Goal: Transaction & Acquisition: Download file/media

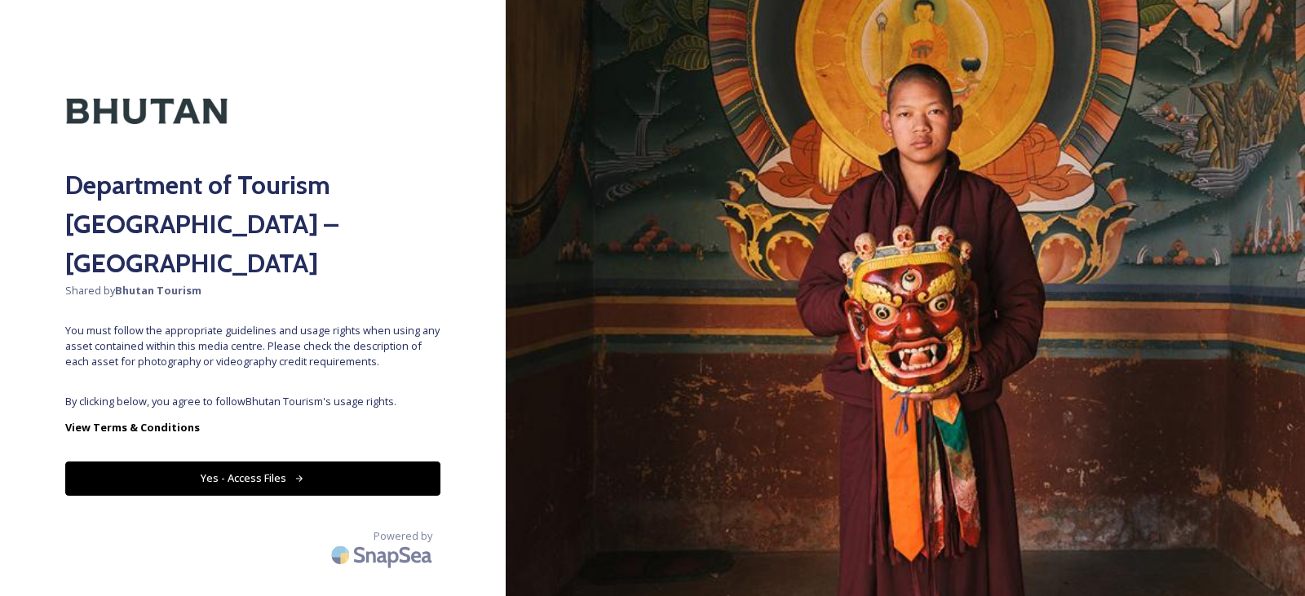
click at [237, 462] on button "Yes - Access Files" at bounding box center [252, 478] width 375 height 33
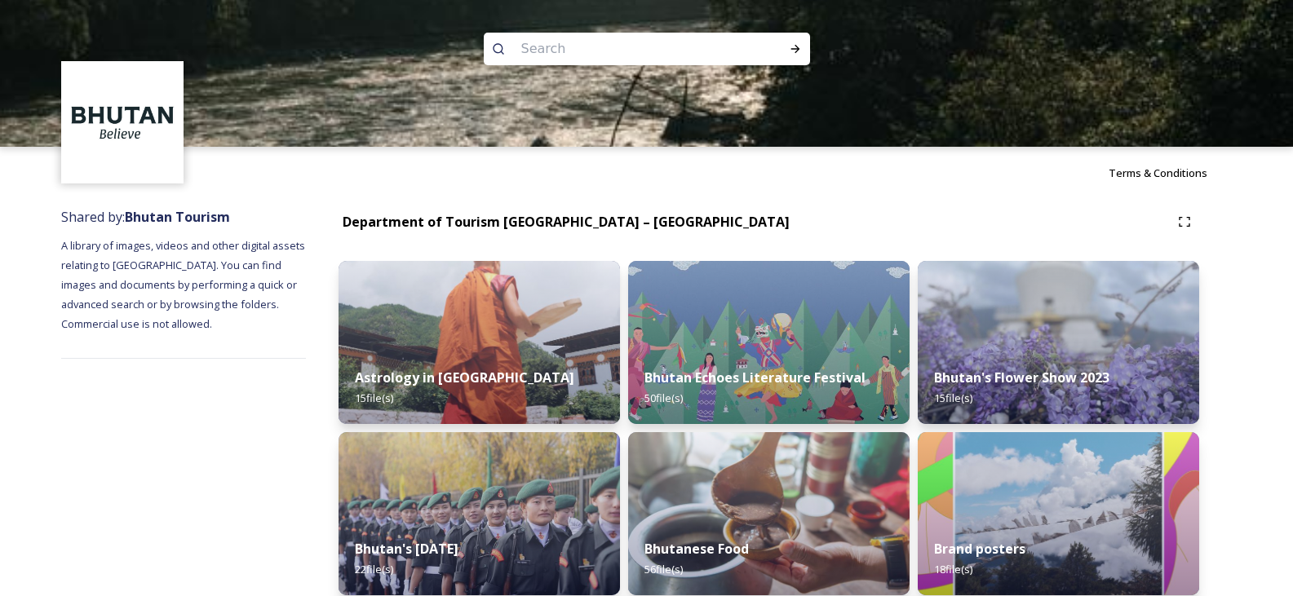
click at [590, 38] on input at bounding box center [625, 49] width 224 height 36
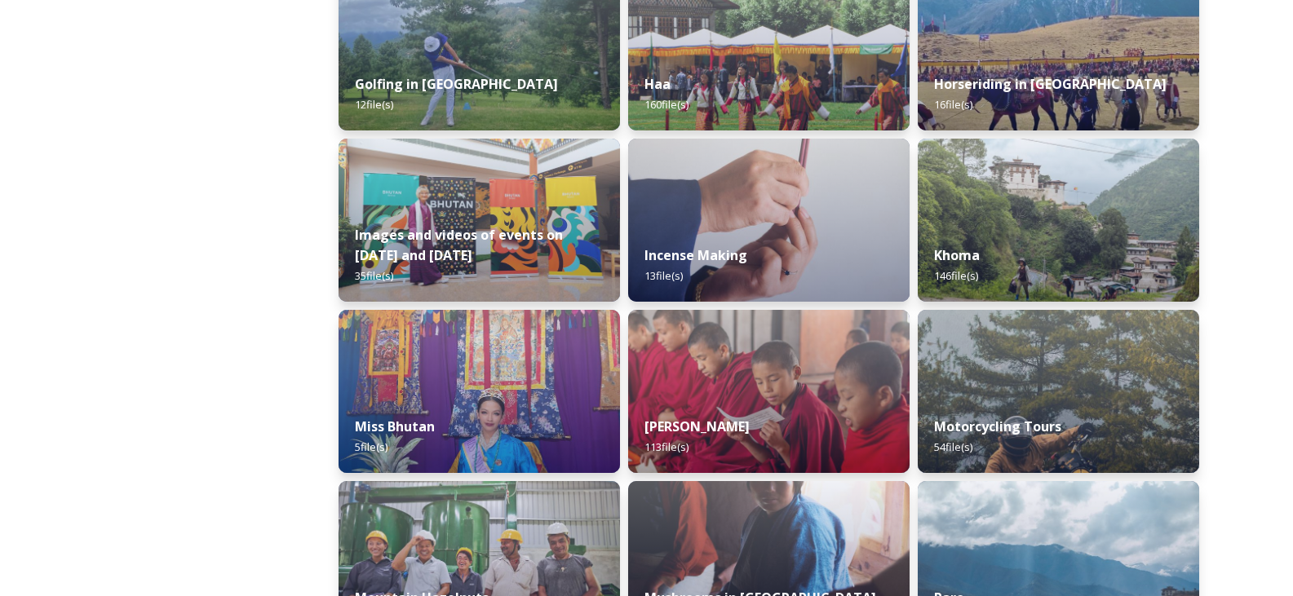
scroll to position [1044, 0]
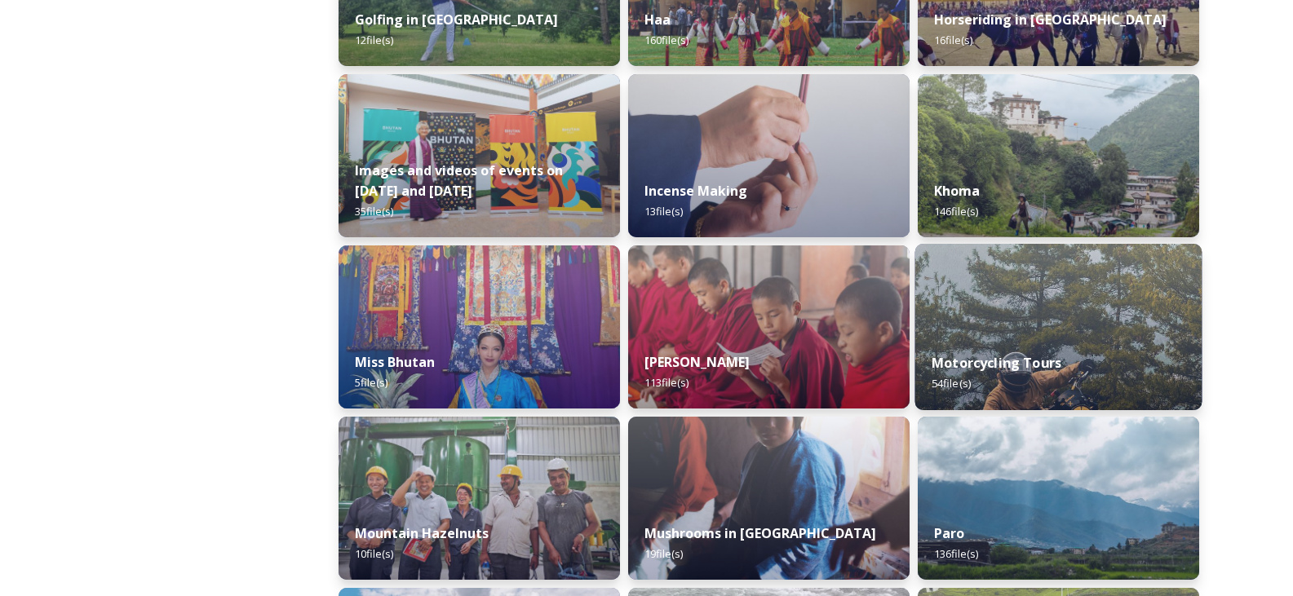
click at [1064, 338] on div "Motorcycling Tours 54 file(s)" at bounding box center [1058, 373] width 287 height 74
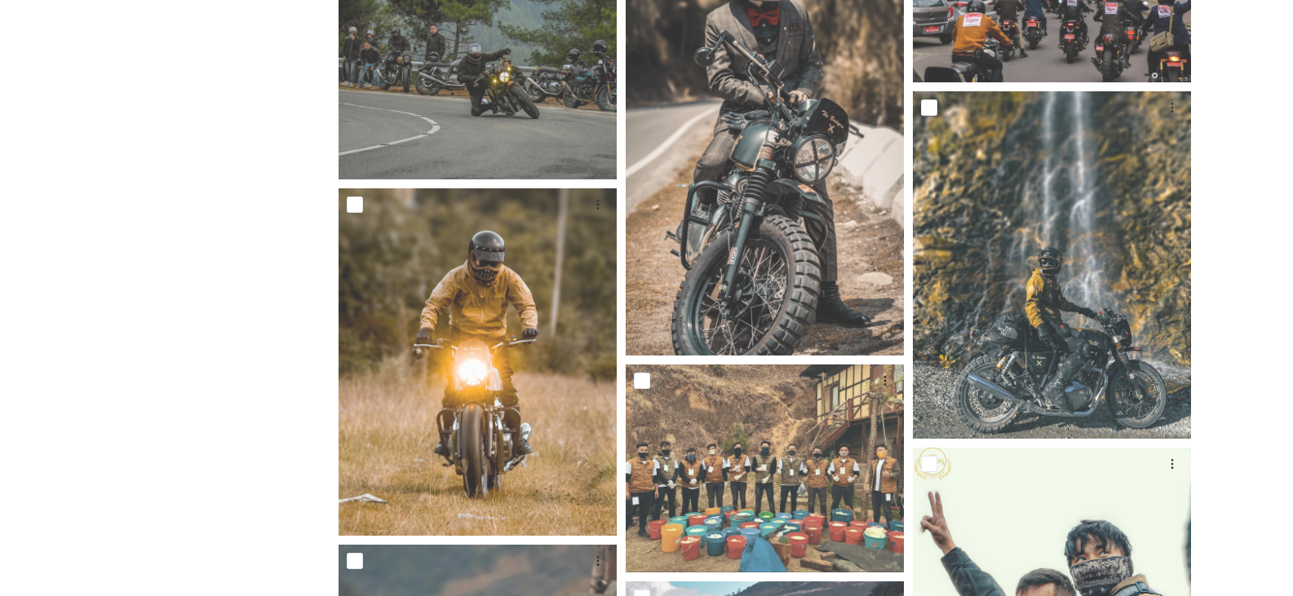
scroll to position [3486, 0]
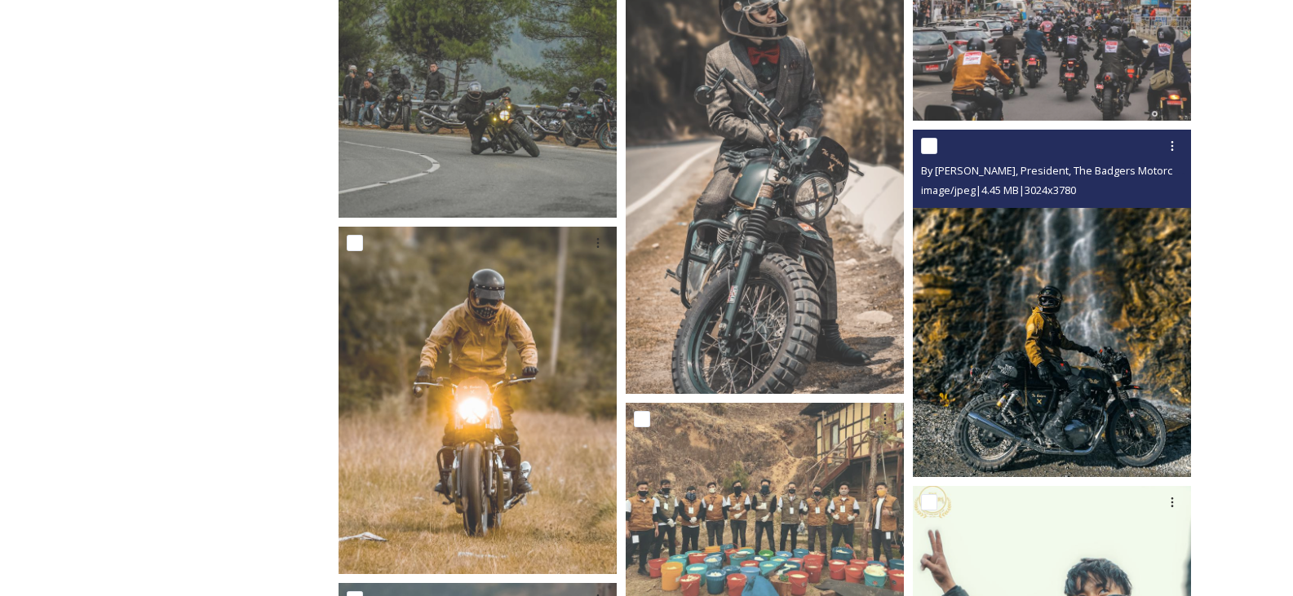
click at [1061, 327] on img at bounding box center [1052, 304] width 278 height 348
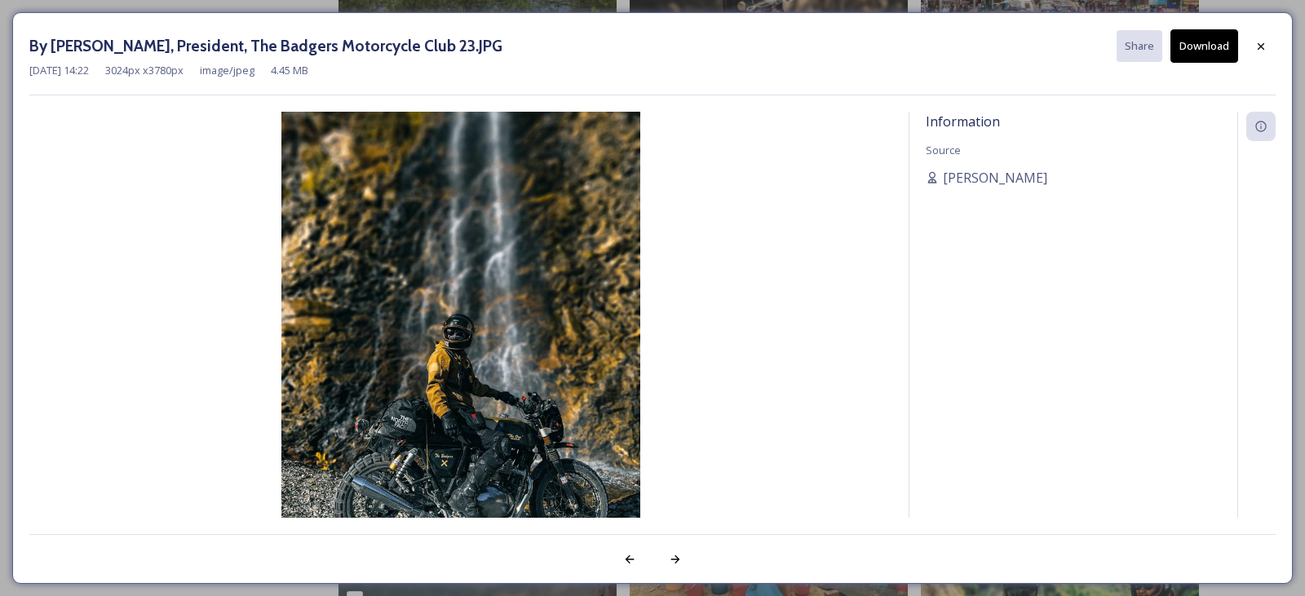
click at [1200, 41] on button "Download" at bounding box center [1205, 45] width 68 height 33
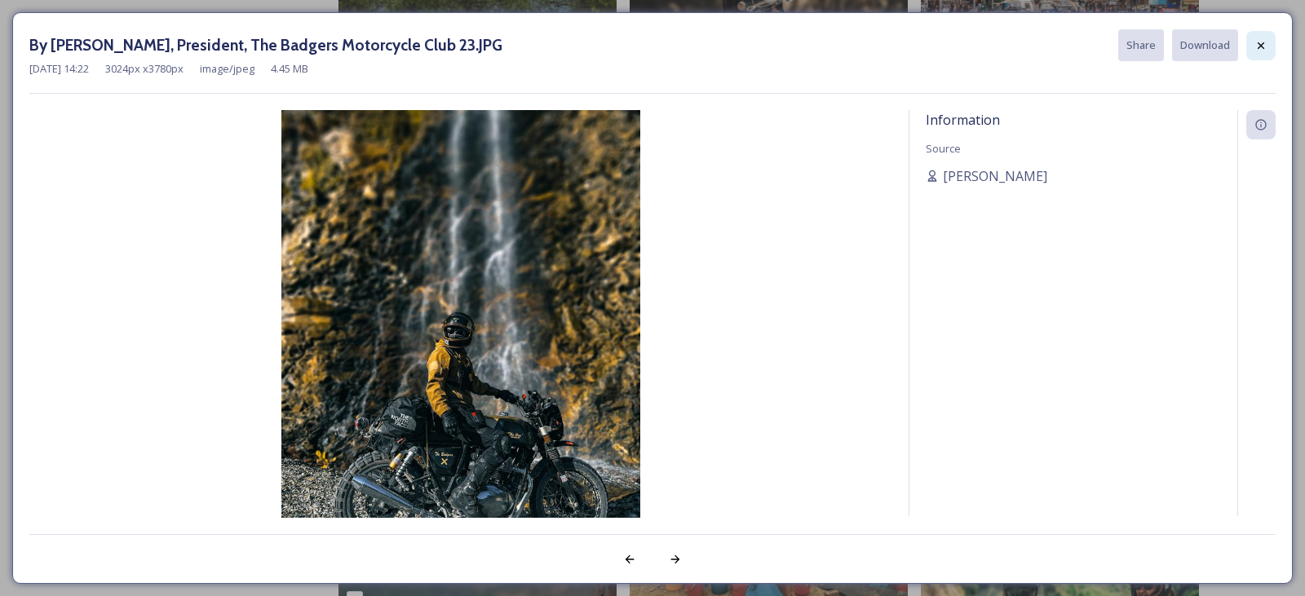
click at [1262, 40] on icon at bounding box center [1261, 45] width 13 height 13
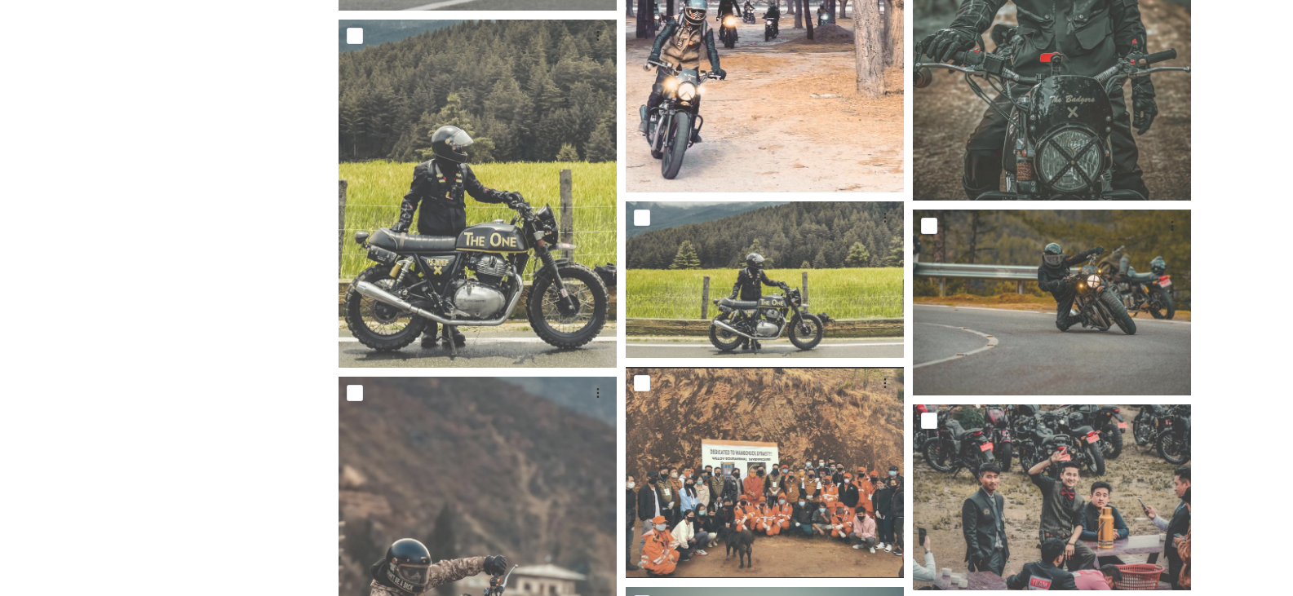
scroll to position [4792, 0]
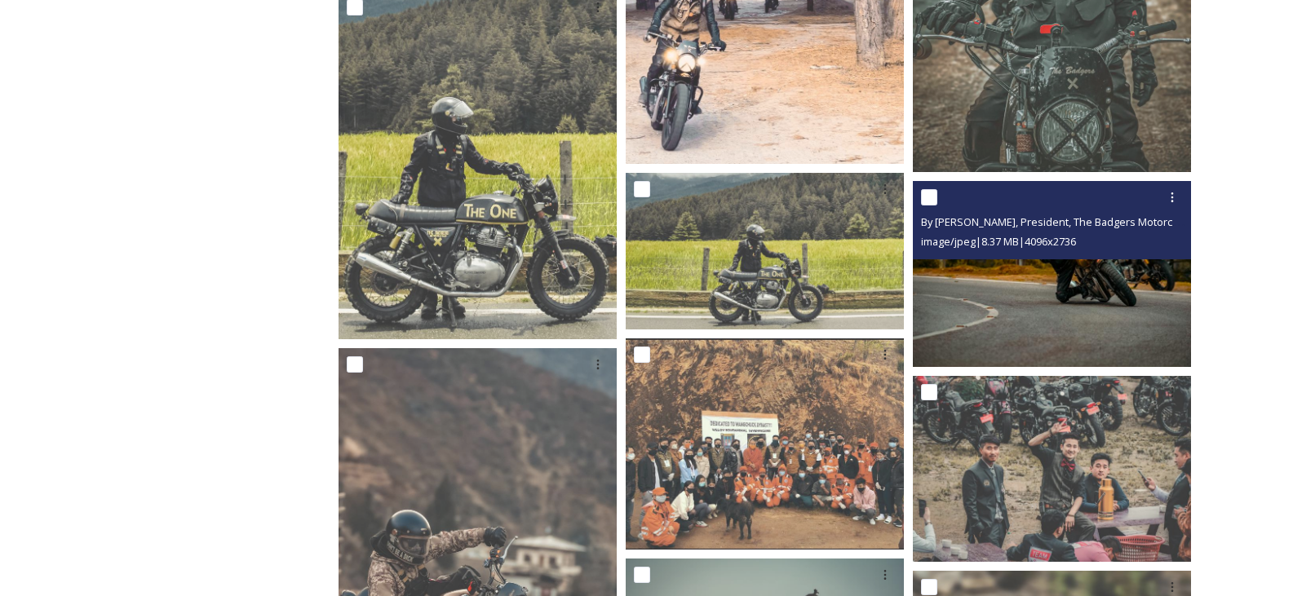
click at [1081, 304] on img at bounding box center [1052, 274] width 278 height 186
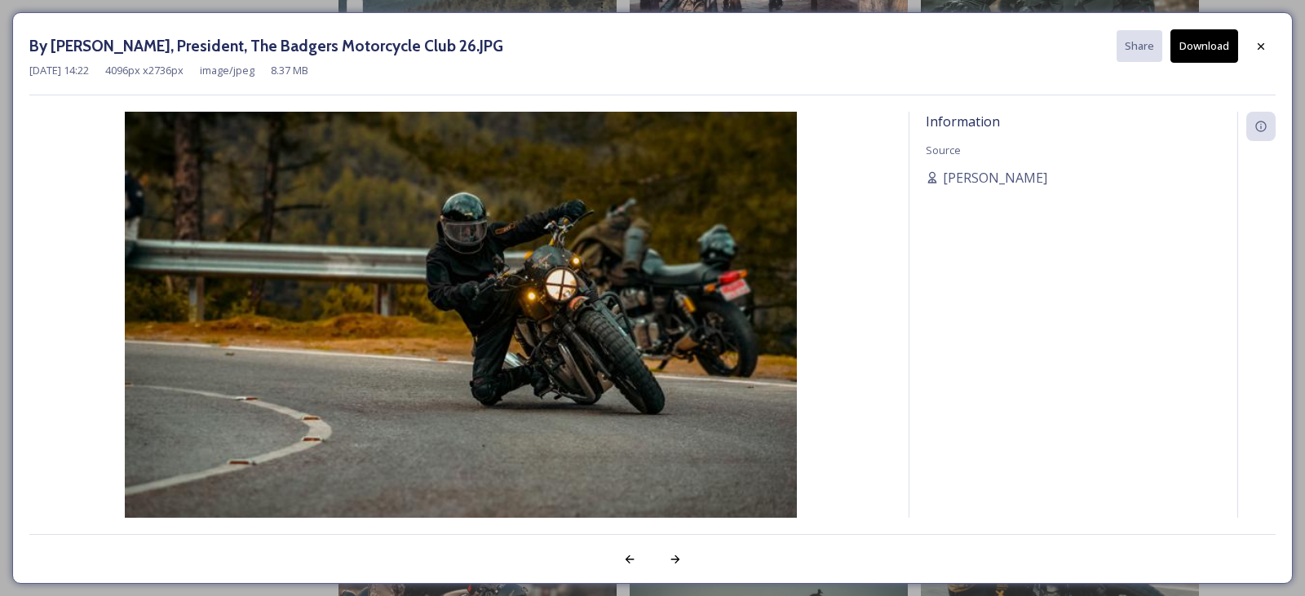
click at [1215, 59] on button "Download" at bounding box center [1205, 45] width 68 height 33
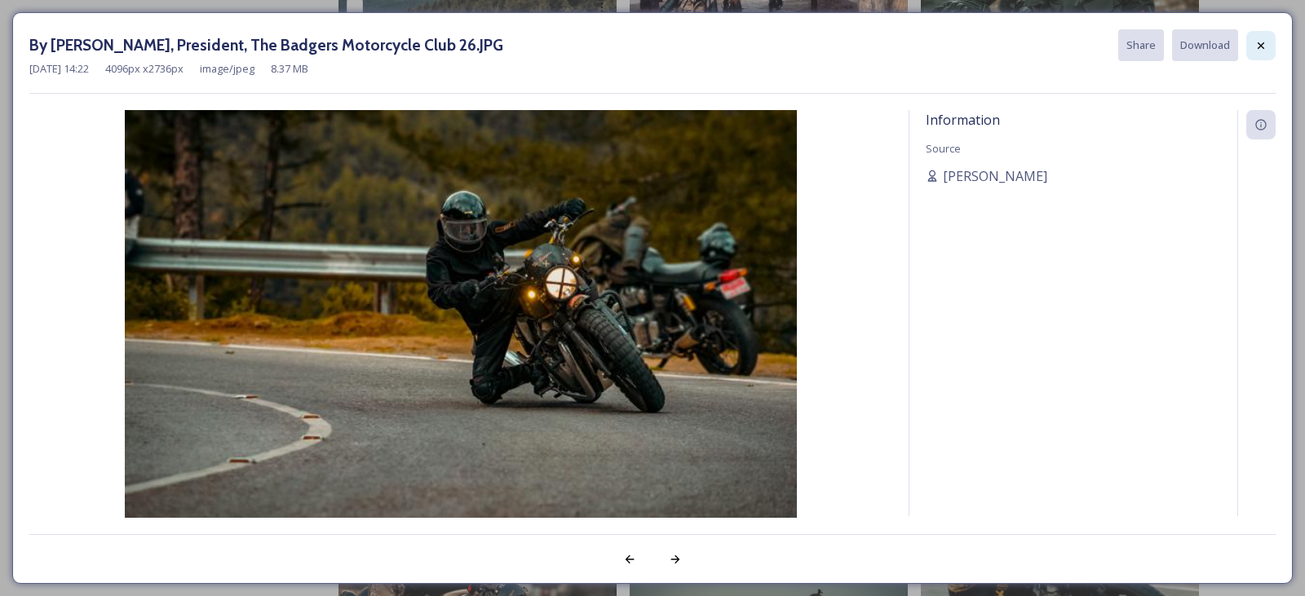
click at [1260, 48] on icon at bounding box center [1261, 45] width 13 height 13
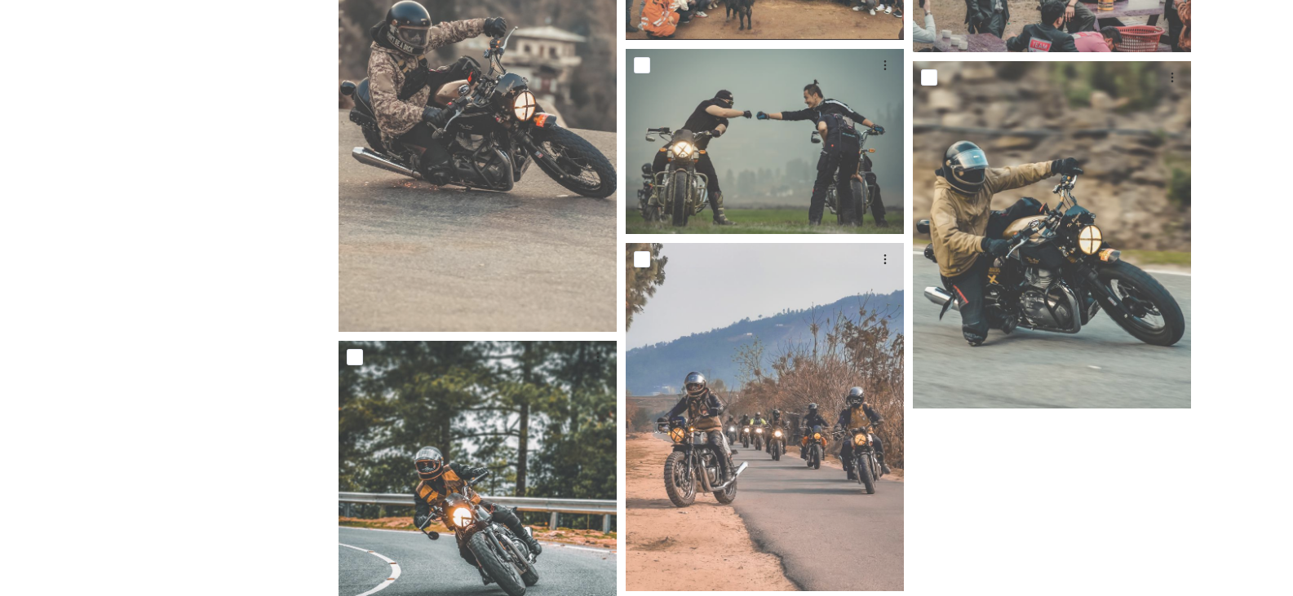
scroll to position [5281, 0]
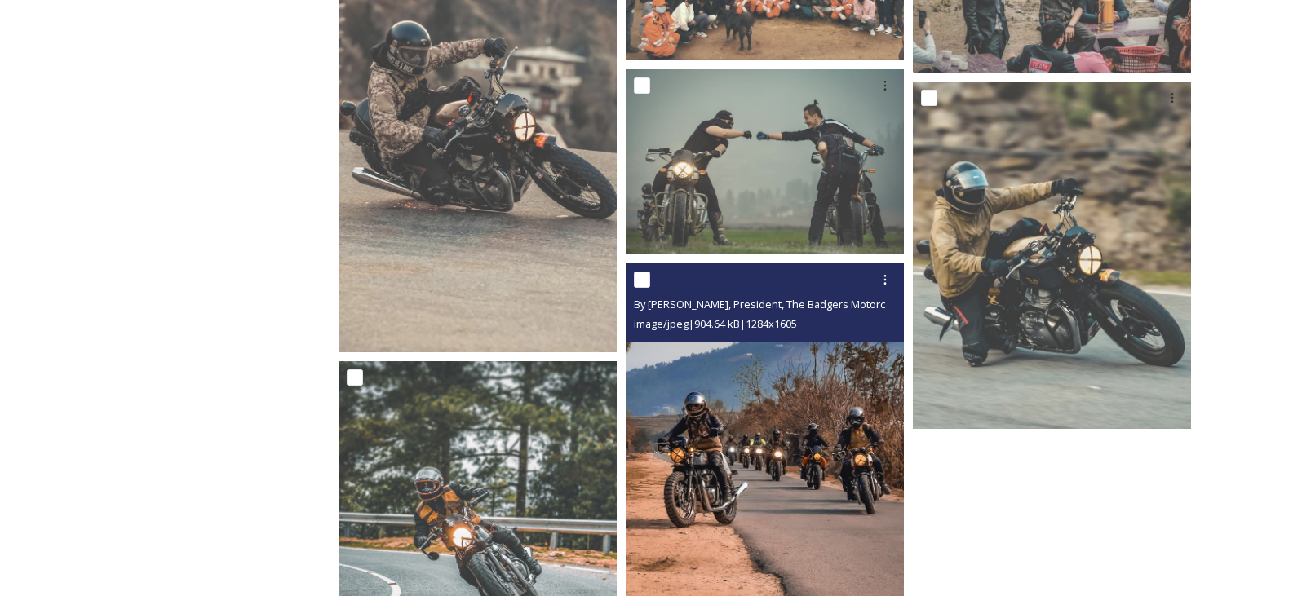
click at [770, 471] on img at bounding box center [765, 438] width 278 height 348
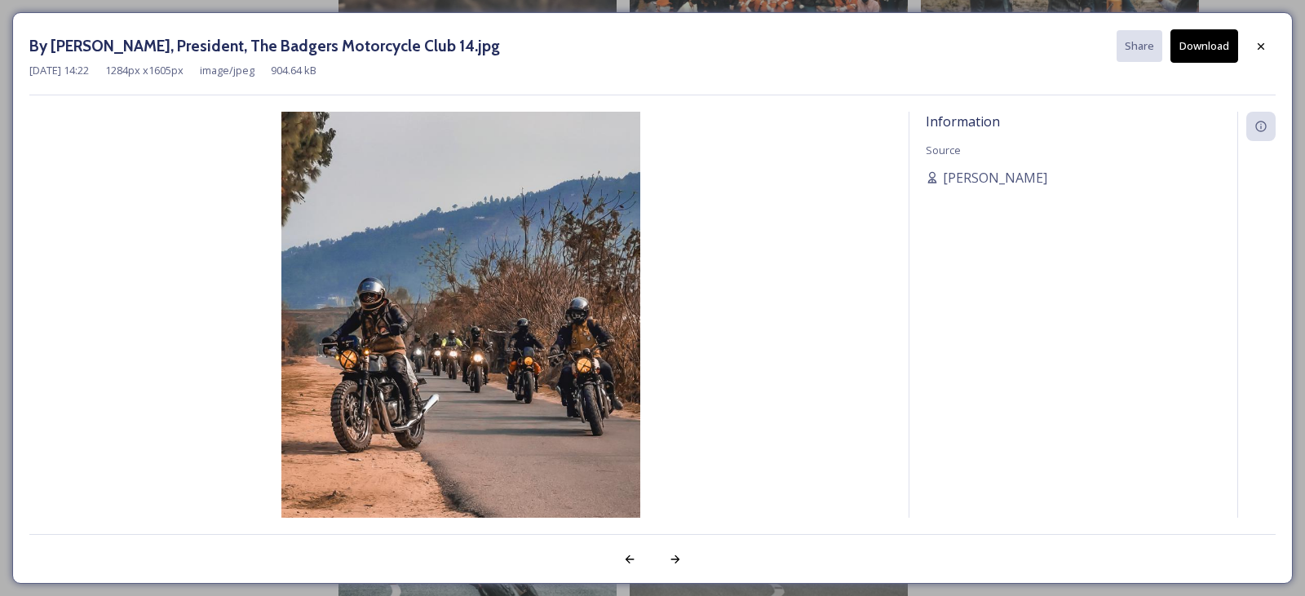
click at [1207, 52] on button "Download" at bounding box center [1205, 45] width 68 height 33
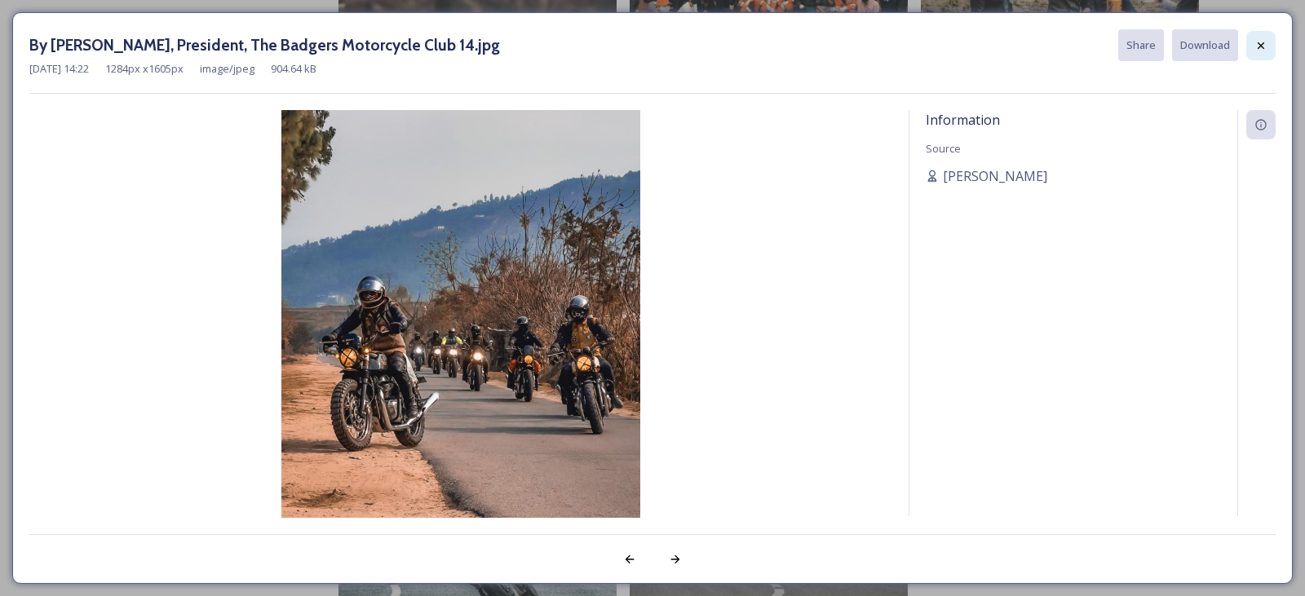
click at [1252, 50] on div at bounding box center [1261, 45] width 29 height 29
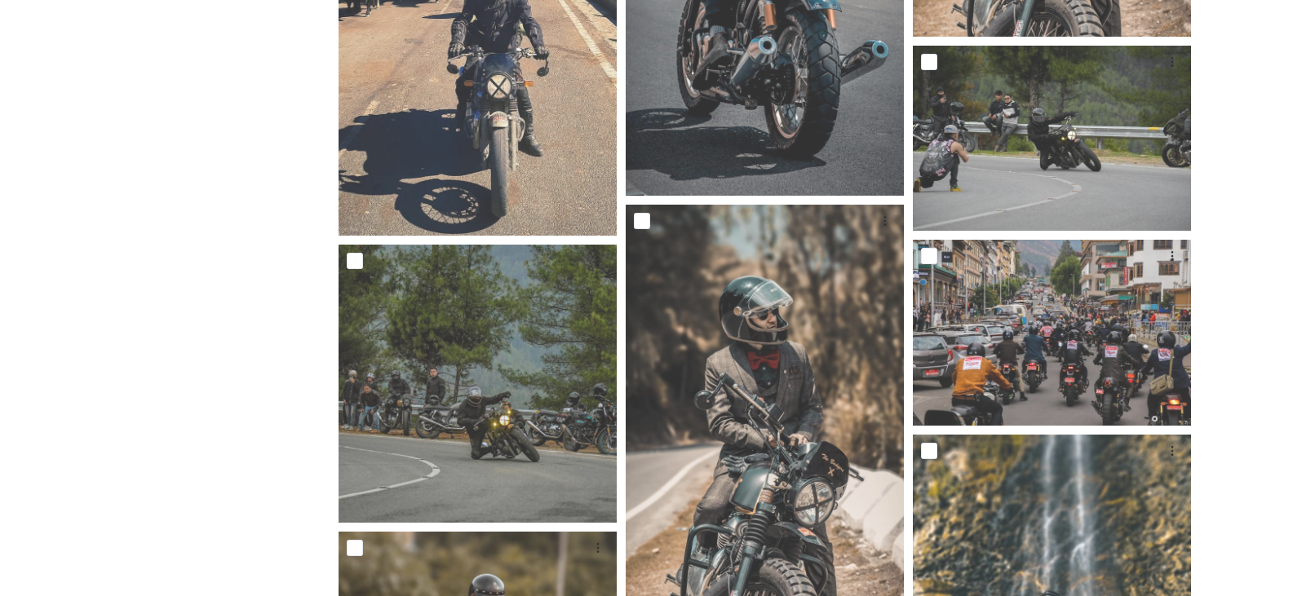
scroll to position [2997, 0]
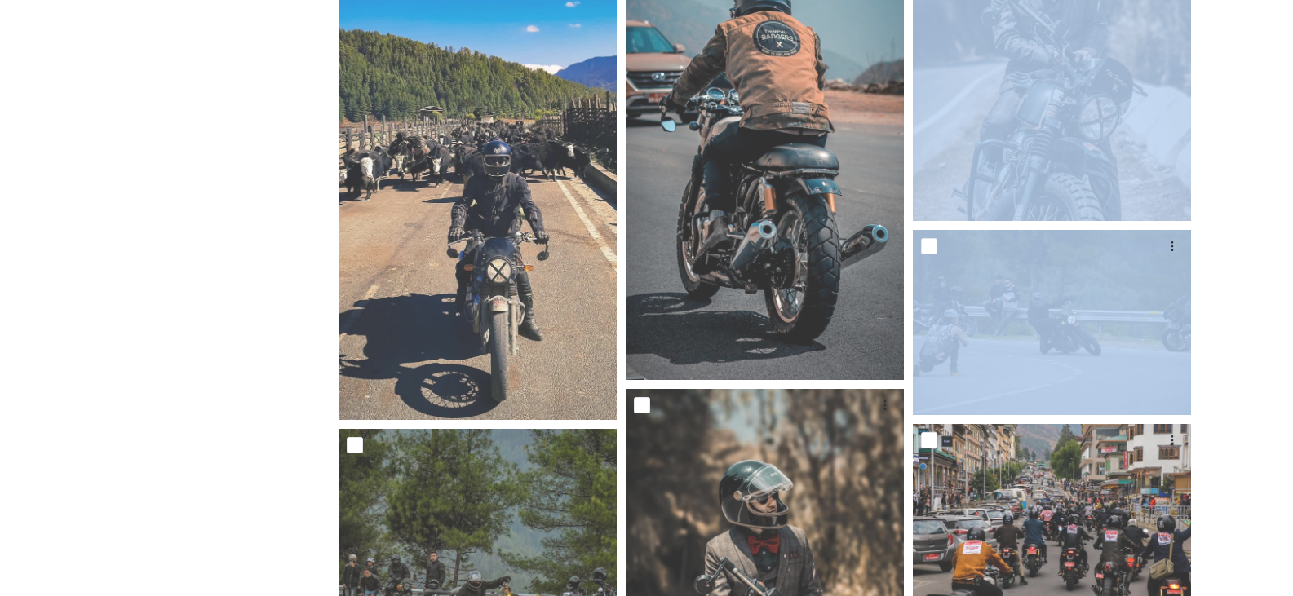
drag, startPoint x: 1292, startPoint y: 264, endPoint x: 1215, endPoint y: 17, distance: 258.3
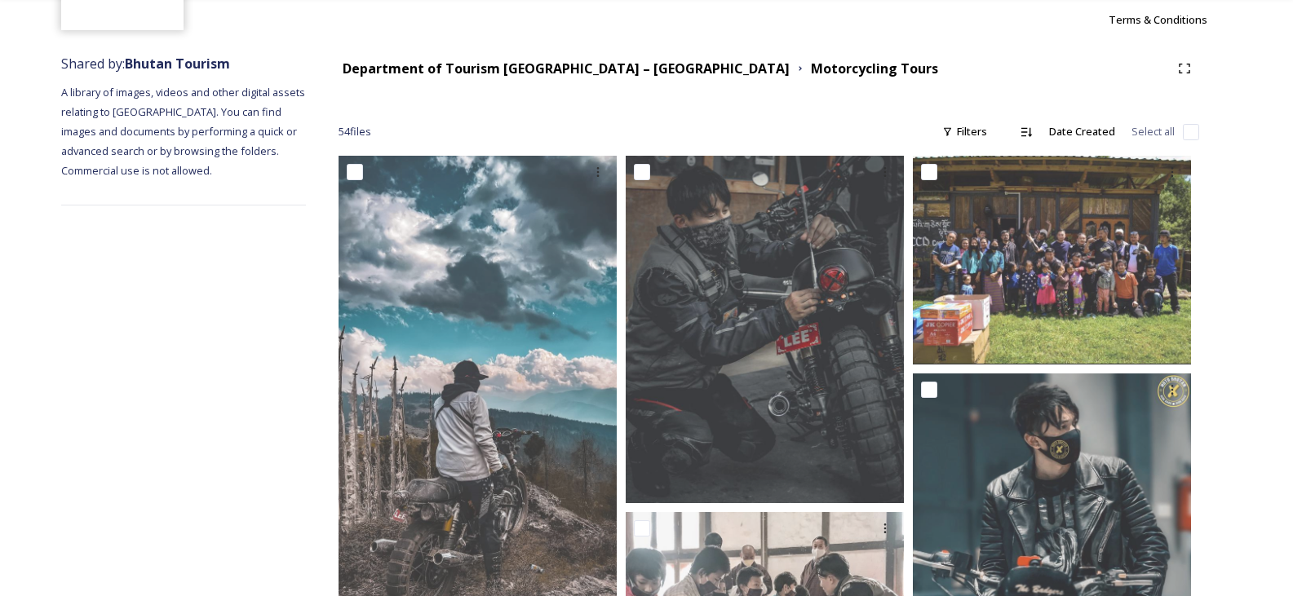
scroll to position [0, 0]
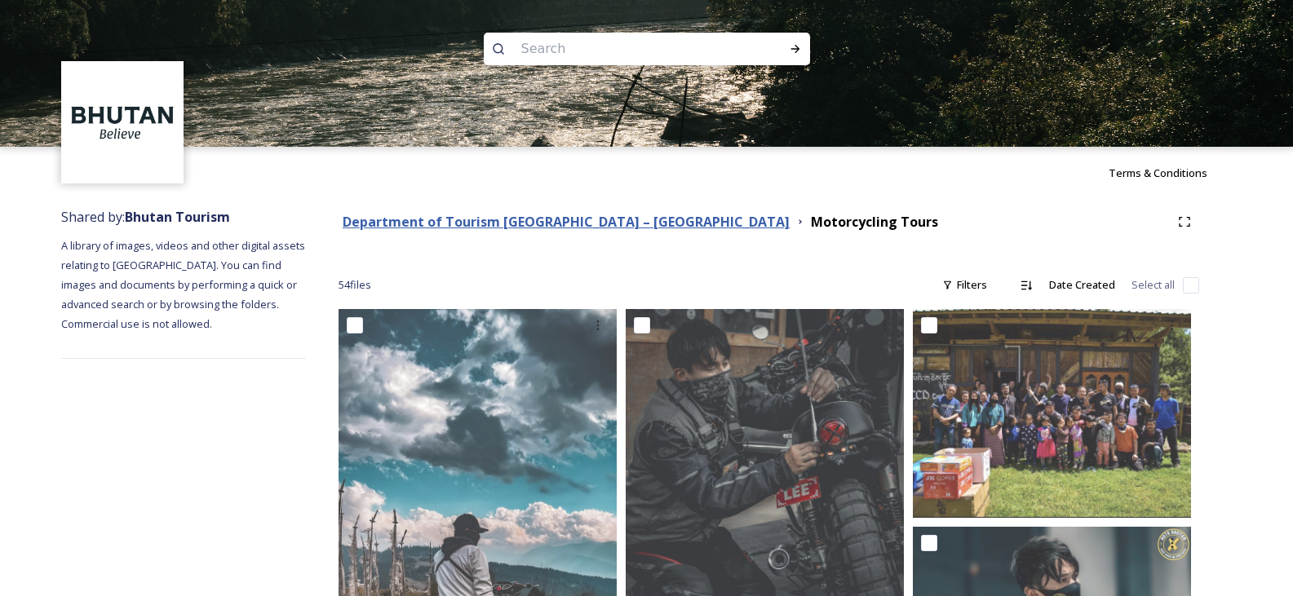
click at [424, 215] on strong "Department of Tourism [GEOGRAPHIC_DATA] – [GEOGRAPHIC_DATA]" at bounding box center [566, 222] width 447 height 18
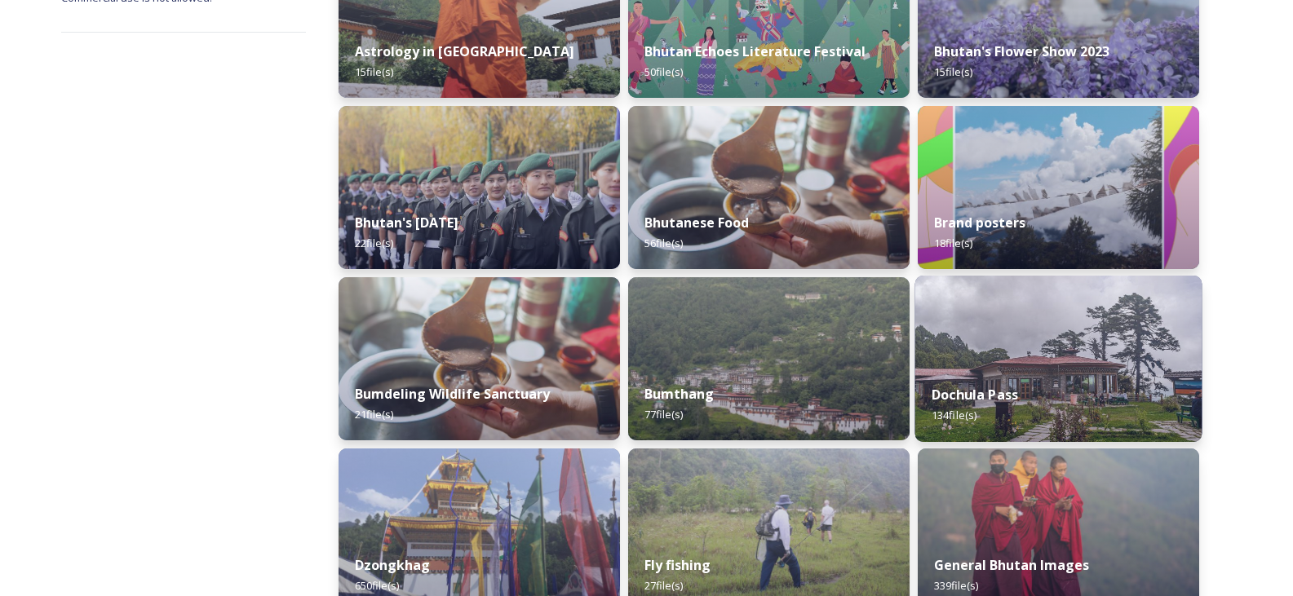
scroll to position [408, 0]
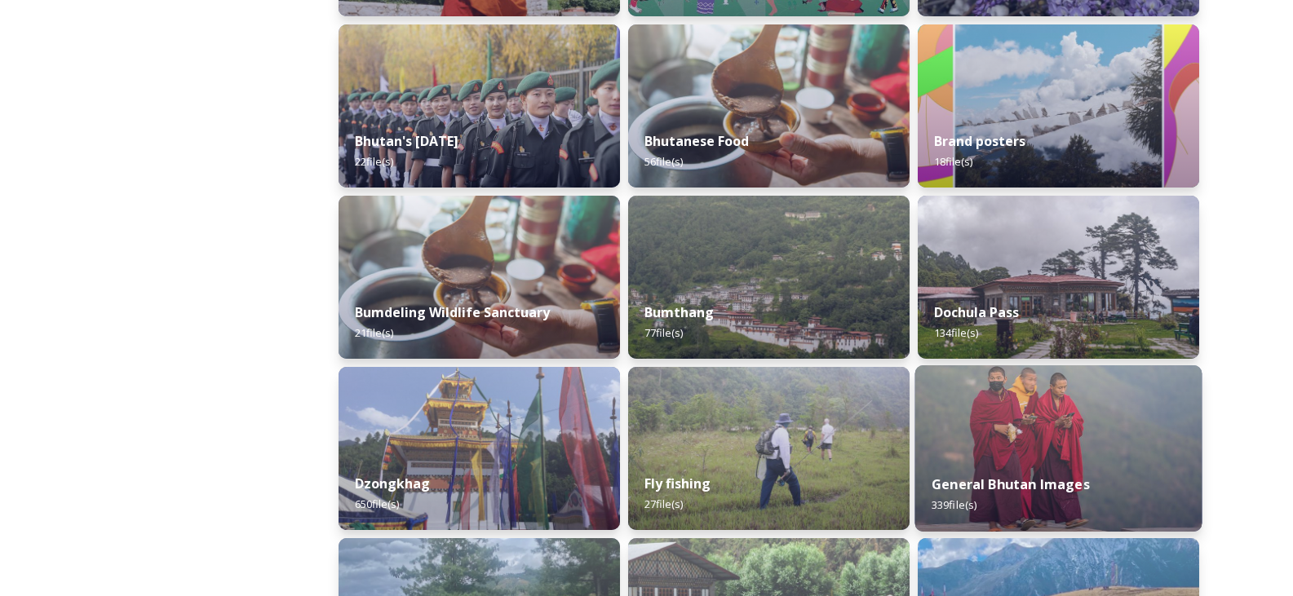
click at [1014, 413] on img at bounding box center [1058, 449] width 287 height 166
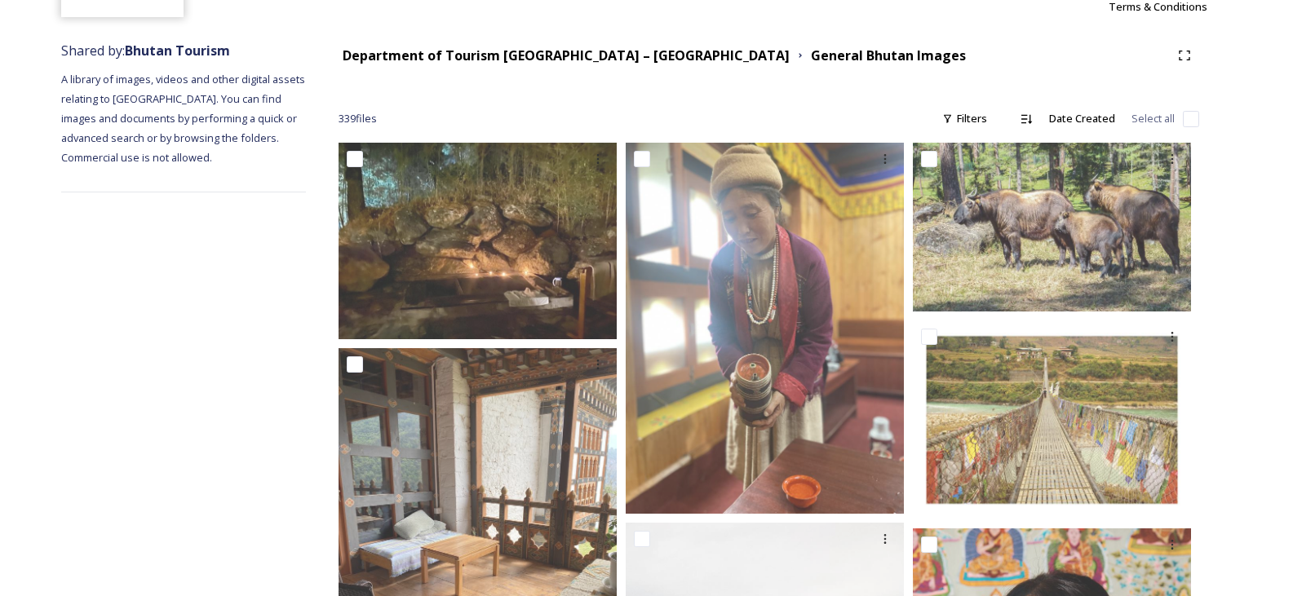
scroll to position [163, 0]
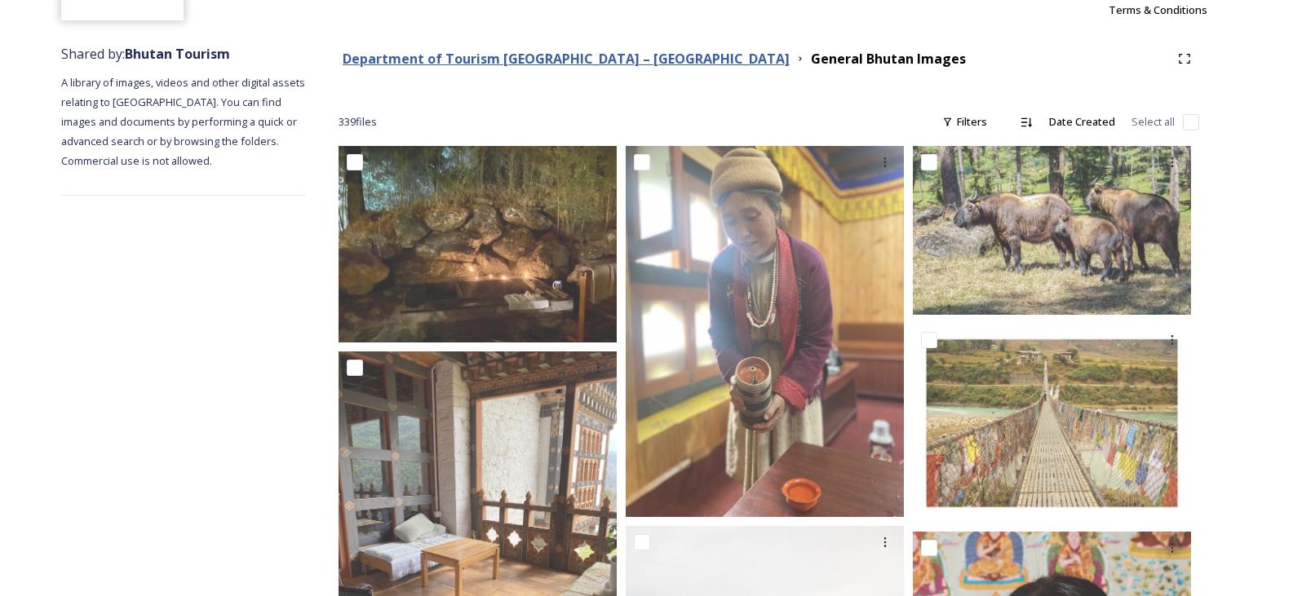
click at [554, 53] on strong "Department of Tourism [GEOGRAPHIC_DATA] – [GEOGRAPHIC_DATA]" at bounding box center [566, 59] width 447 height 18
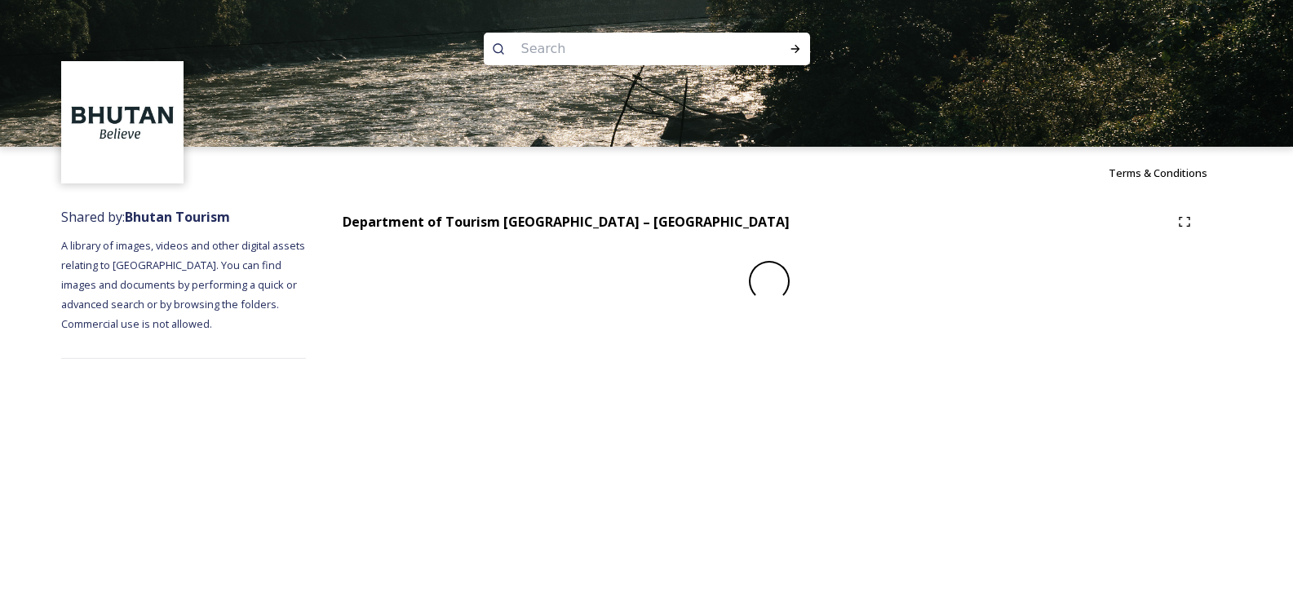
click at [603, 56] on input at bounding box center [625, 49] width 224 height 36
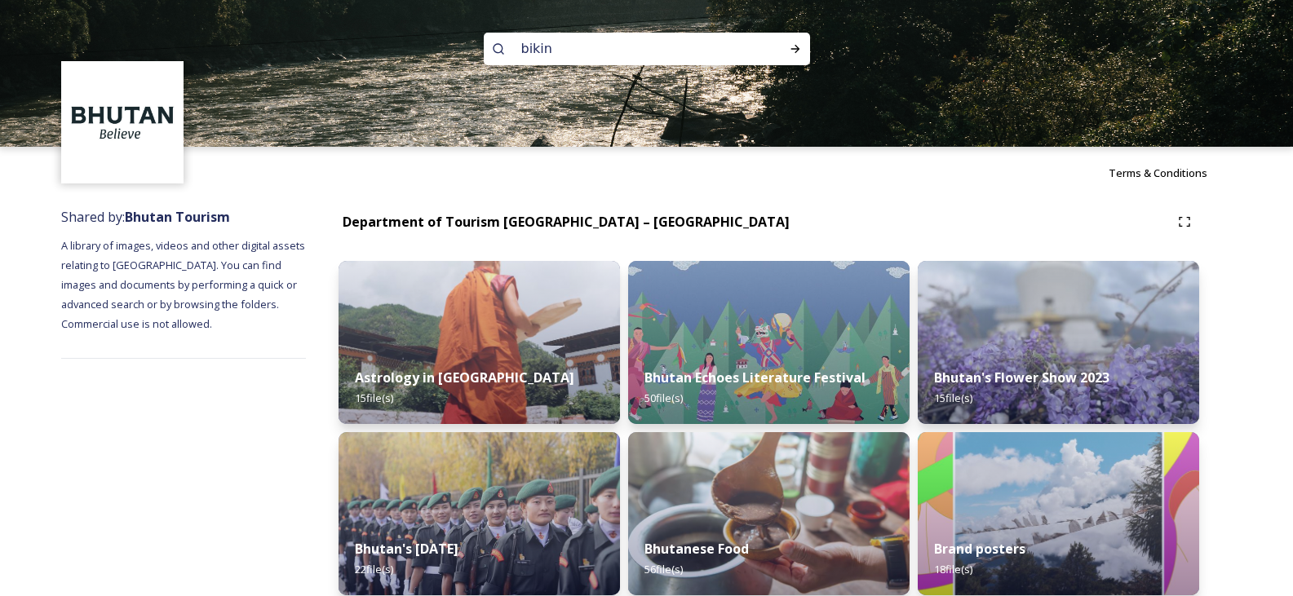
type input "biking"
click at [791, 53] on icon at bounding box center [795, 48] width 13 height 13
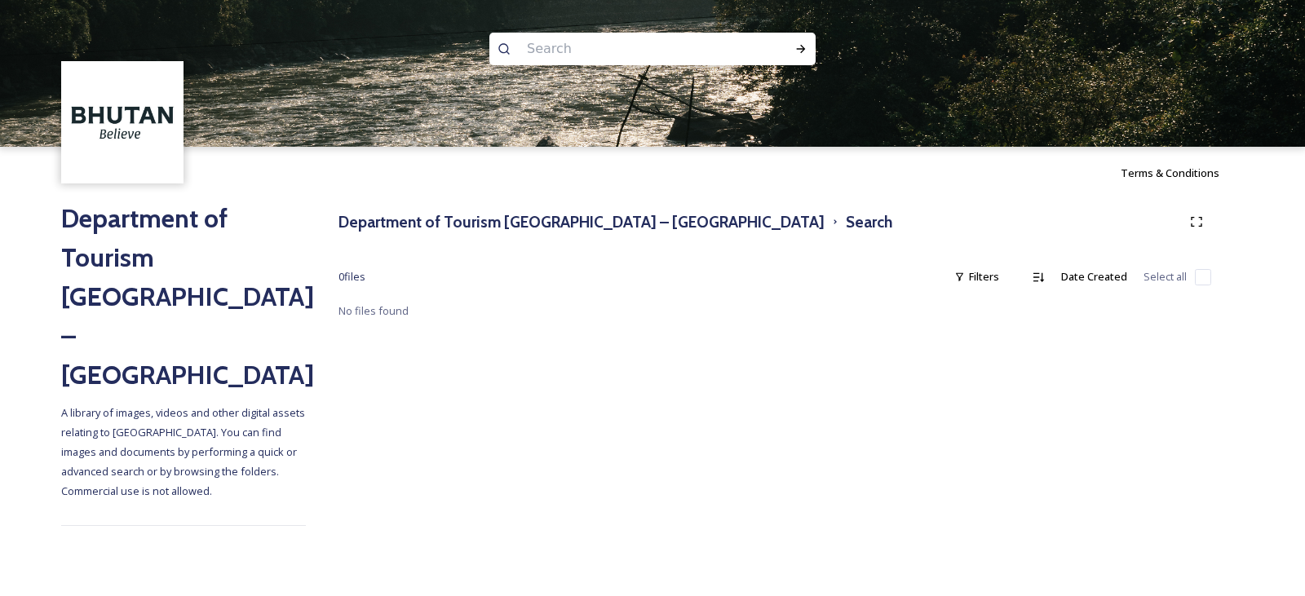
click at [578, 49] on input at bounding box center [631, 49] width 224 height 36
click at [460, 220] on h3 "Department of Tourism [GEOGRAPHIC_DATA] – [GEOGRAPHIC_DATA]" at bounding box center [582, 222] width 486 height 24
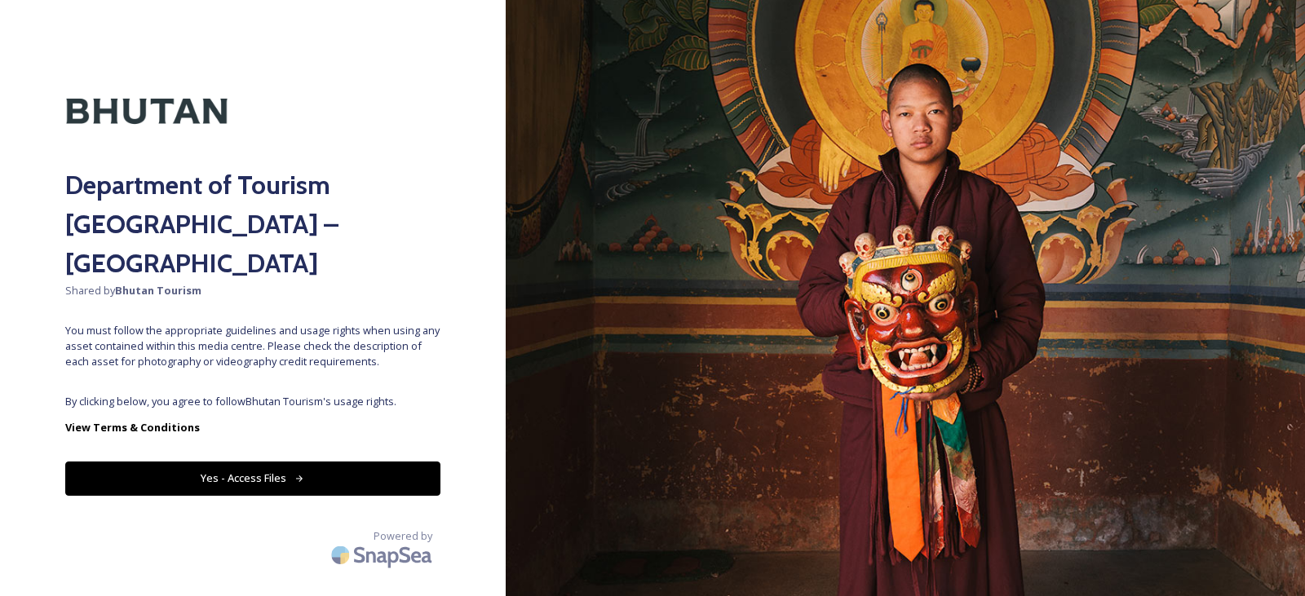
click at [258, 462] on button "Yes - Access Files" at bounding box center [252, 478] width 375 height 33
click at [317, 462] on button "Yes - Access Files" at bounding box center [252, 478] width 375 height 33
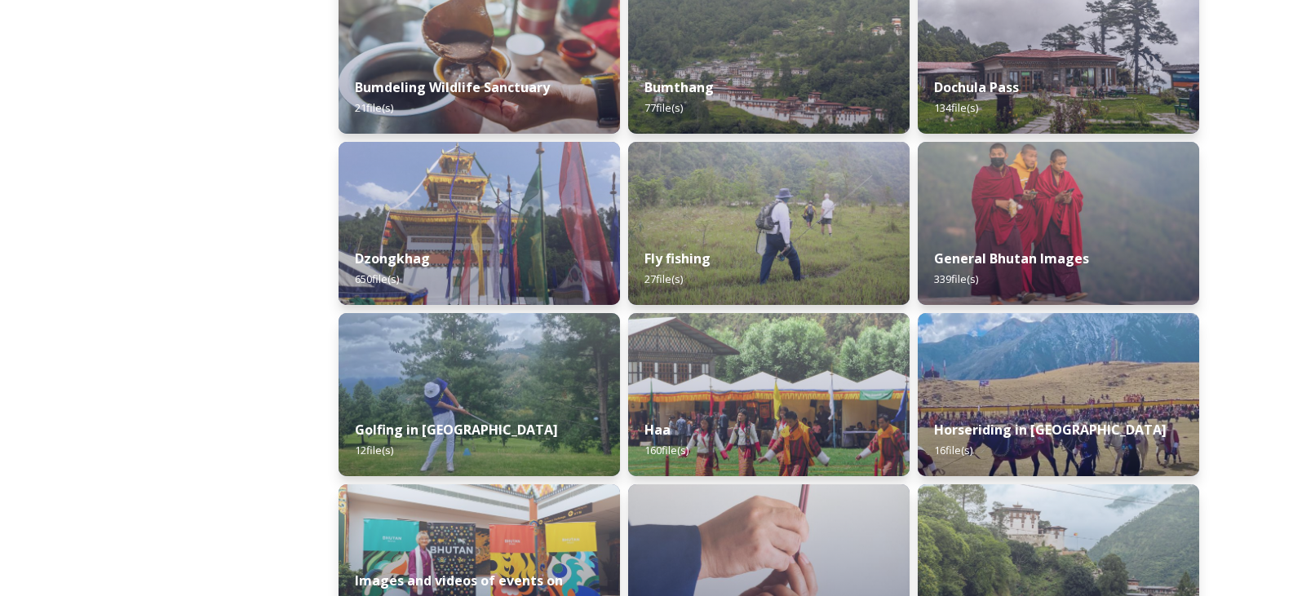
scroll to position [653, 0]
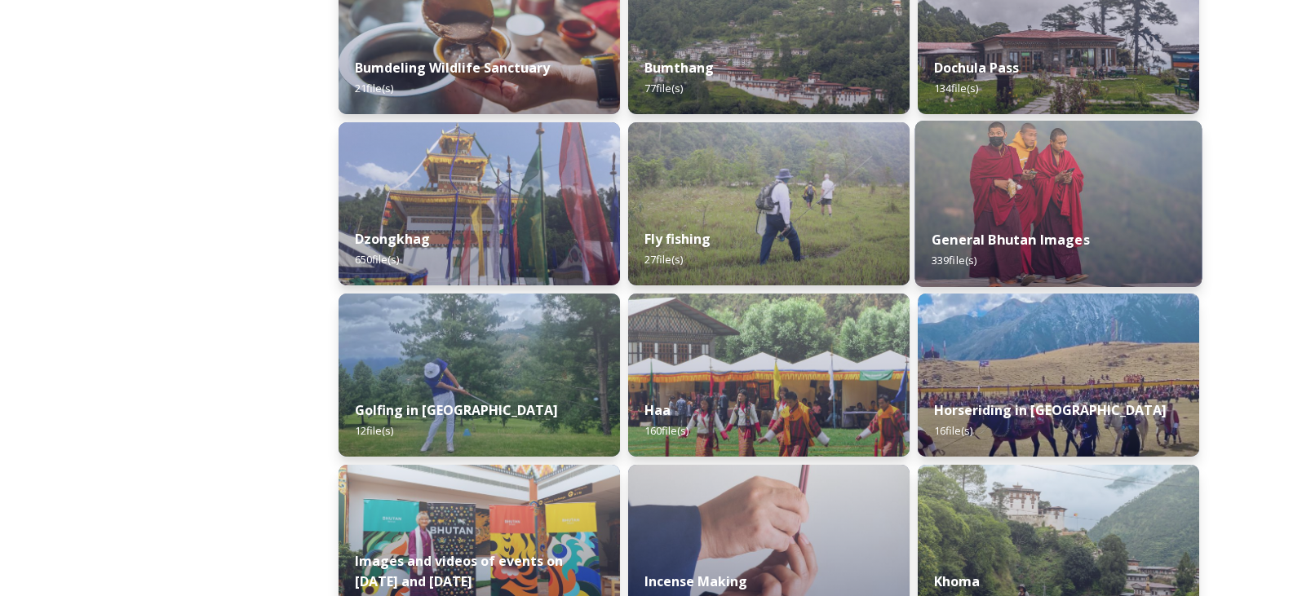
click at [1037, 173] on img at bounding box center [1058, 204] width 287 height 166
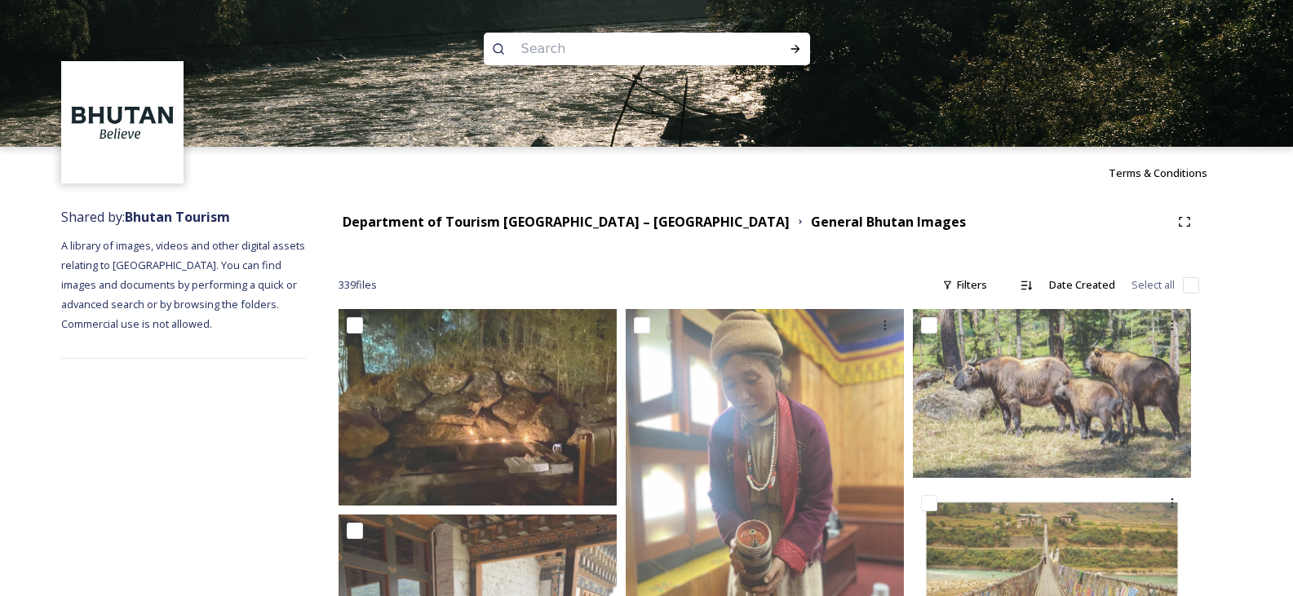
click at [568, 41] on input at bounding box center [625, 49] width 224 height 36
type input "motor bike"
click at [793, 51] on icon at bounding box center [795, 48] width 13 height 13
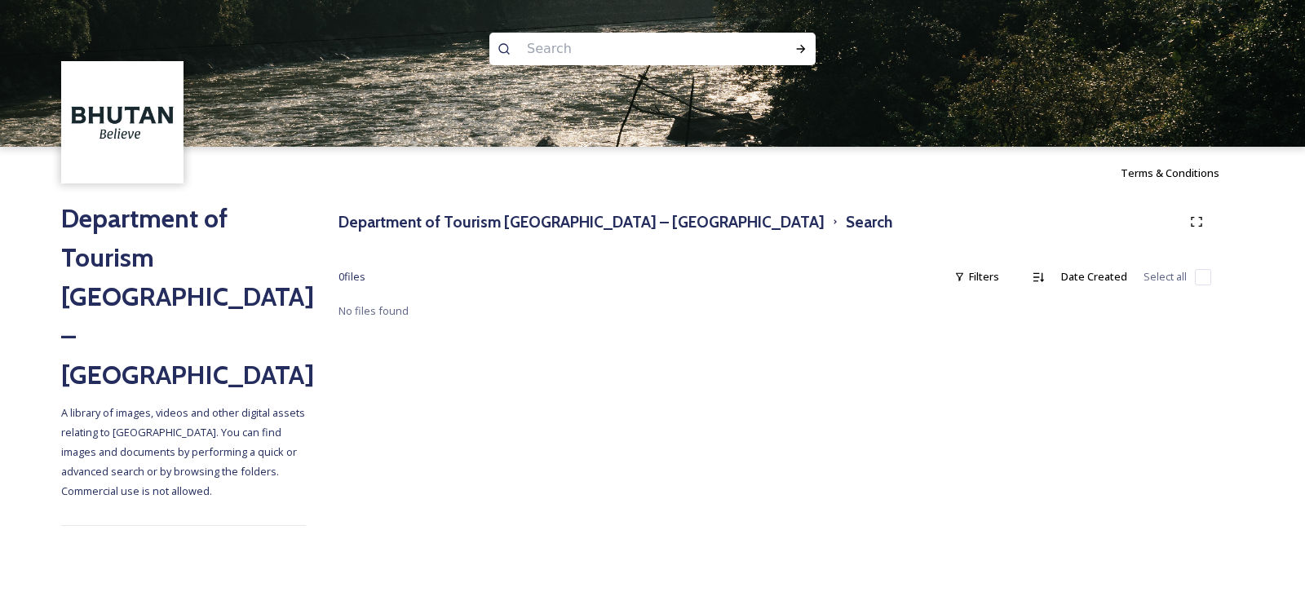
click at [539, 46] on input at bounding box center [631, 49] width 224 height 36
click at [817, 51] on img at bounding box center [652, 73] width 1305 height 147
click at [783, 50] on div "motorbiking" at bounding box center [653, 49] width 326 height 33
click at [792, 48] on div "Run Search" at bounding box center [801, 48] width 29 height 29
click at [612, 55] on input "motorbiking" at bounding box center [631, 49] width 224 height 36
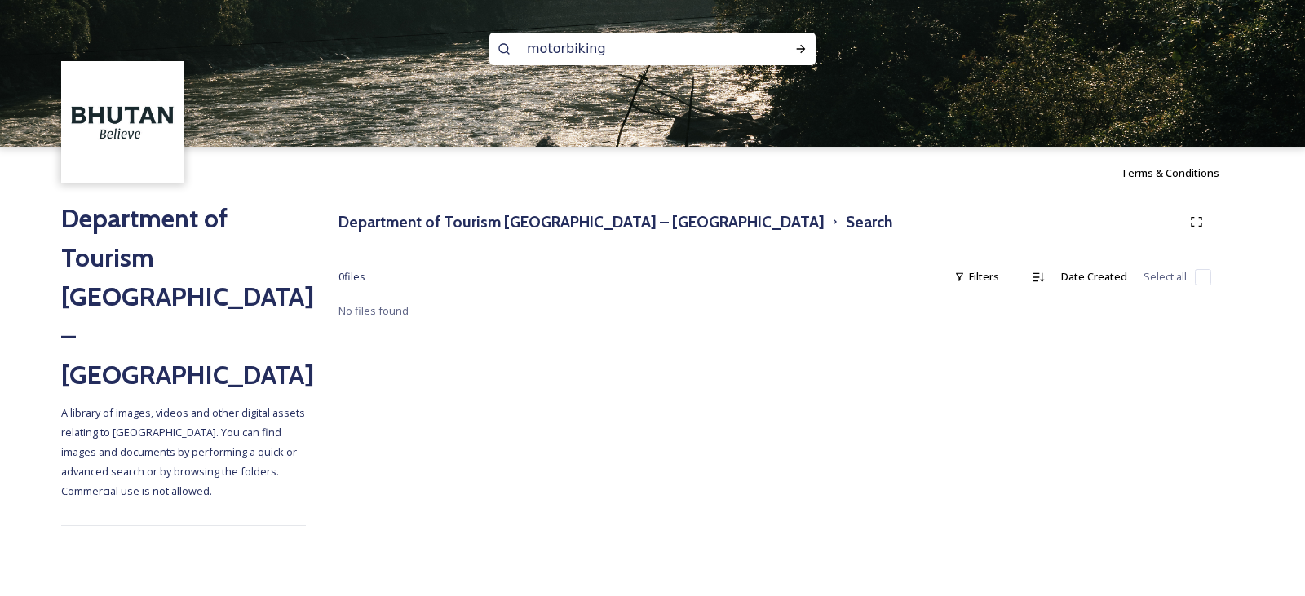
click at [612, 55] on input "motorbiking" at bounding box center [631, 49] width 224 height 36
click at [626, 54] on input "motorbiking" at bounding box center [631, 49] width 224 height 36
click at [802, 50] on icon at bounding box center [801, 48] width 13 height 13
click at [632, 43] on input "motor cycle" at bounding box center [631, 49] width 224 height 36
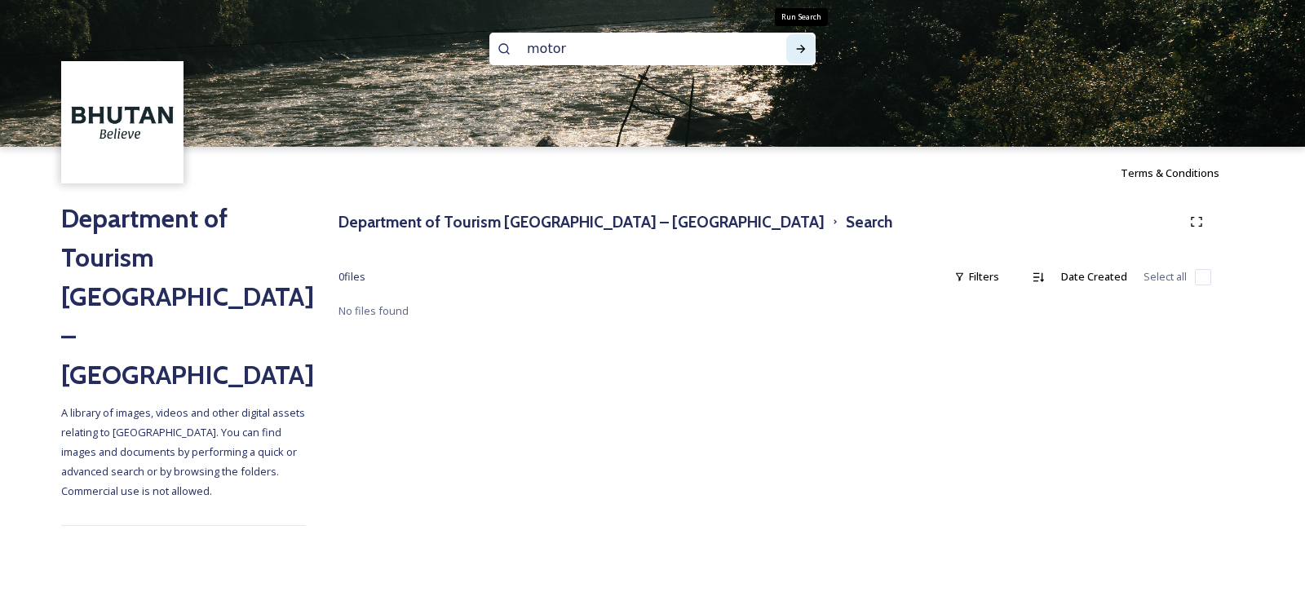
click at [804, 39] on div "Run Search" at bounding box center [801, 48] width 29 height 29
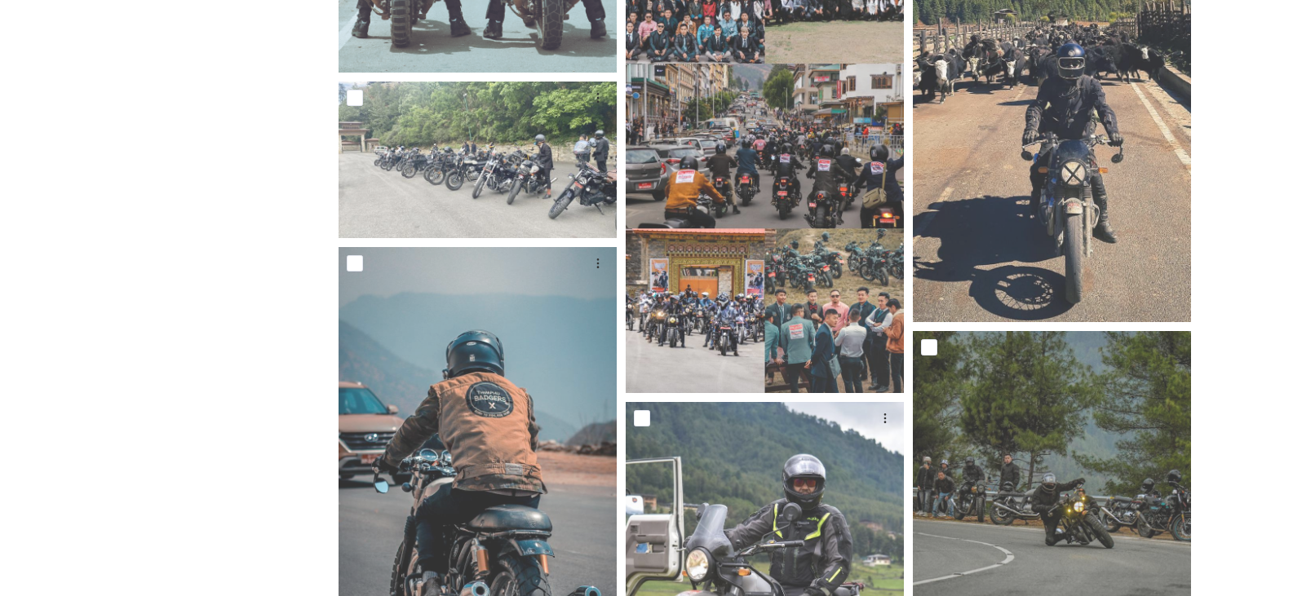
scroll to position [2284, 0]
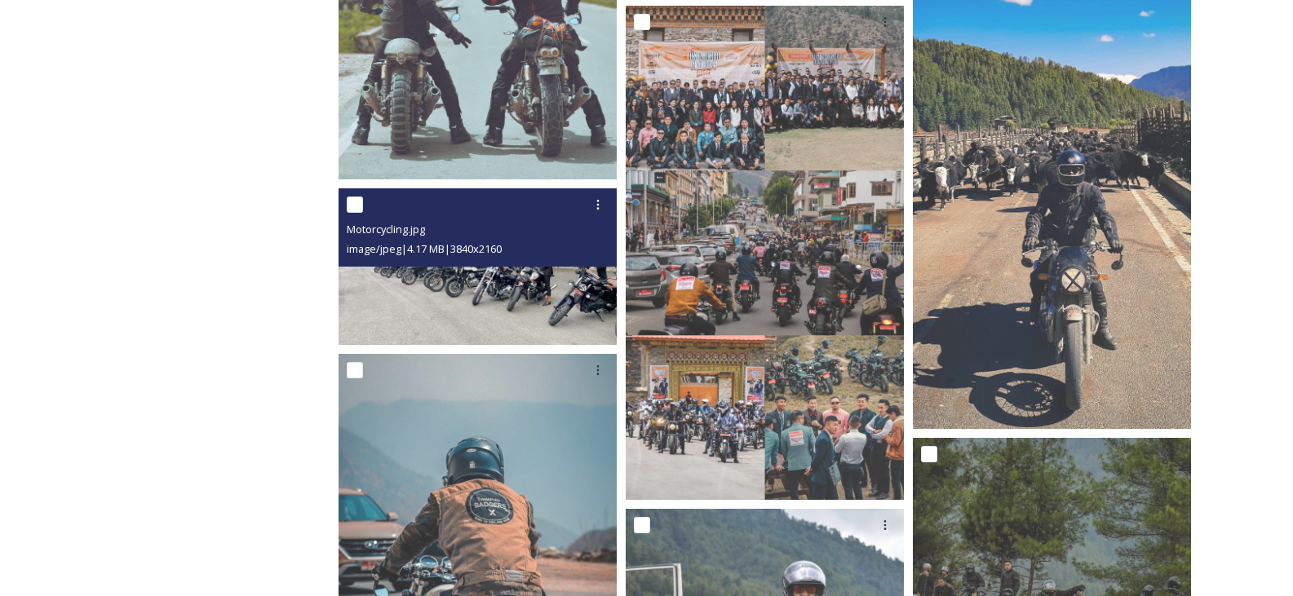
click at [506, 290] on img at bounding box center [478, 266] width 278 height 157
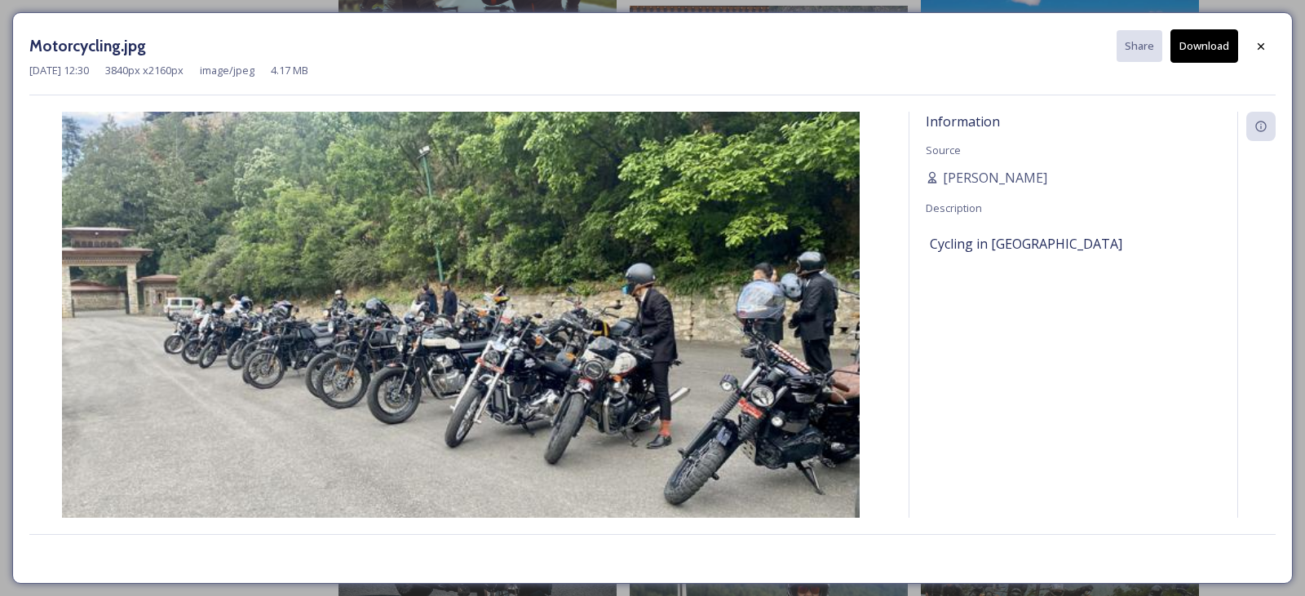
click at [1231, 29] on div "Motorcycling.jpg Share Download Jul 26 2023 12:30 3840 px x 2160 px image/jpeg …" at bounding box center [652, 298] width 1281 height 572
click at [1221, 42] on button "Download" at bounding box center [1205, 45] width 68 height 33
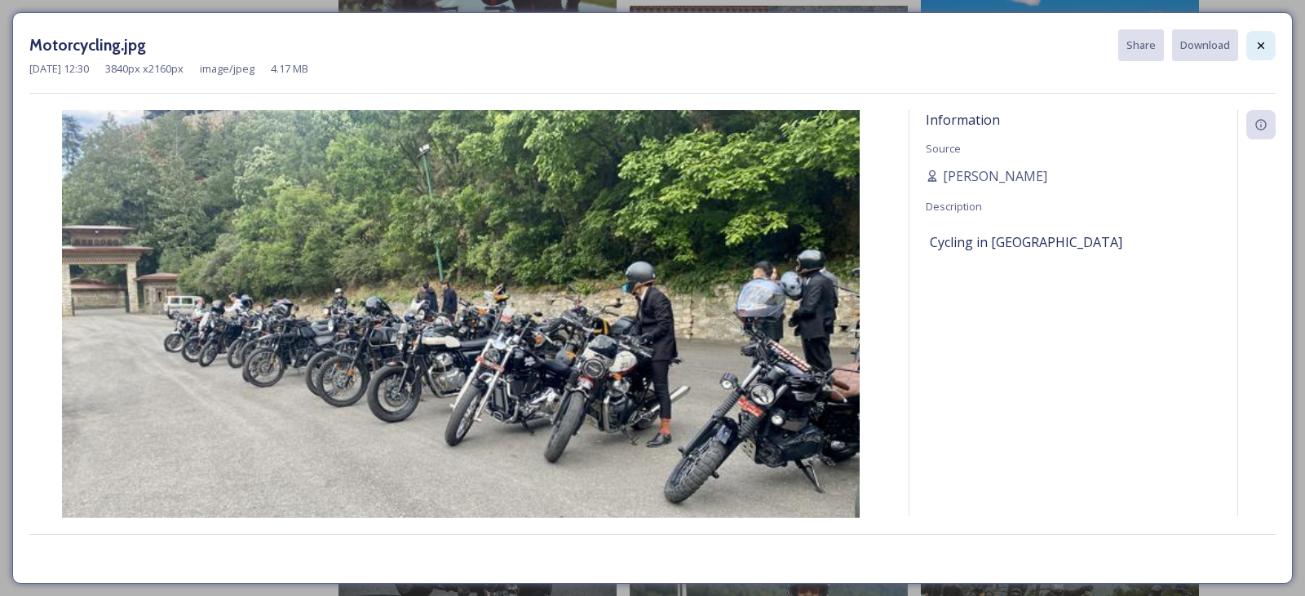
click at [1257, 48] on icon at bounding box center [1261, 45] width 13 height 13
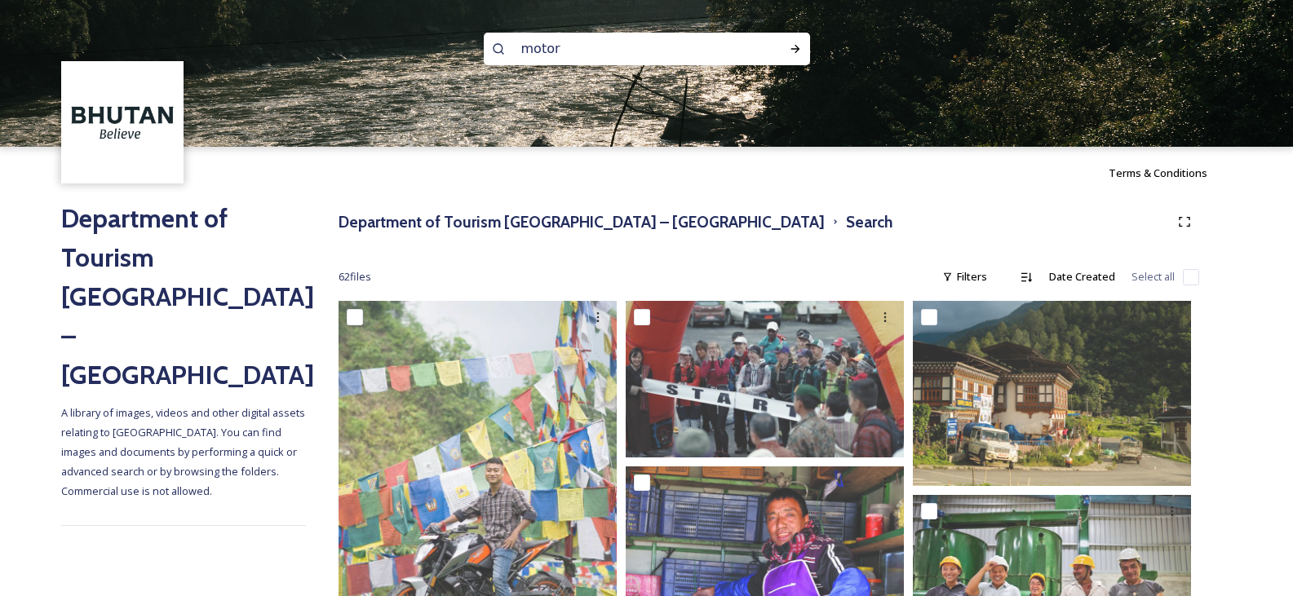
scroll to position [2, 0]
drag, startPoint x: 592, startPoint y: 55, endPoint x: 473, endPoint y: 55, distance: 119.1
click at [481, 54] on div "motor" at bounding box center [646, 73] width 1293 height 147
type input "cycling"
click at [795, 51] on icon at bounding box center [795, 48] width 13 height 13
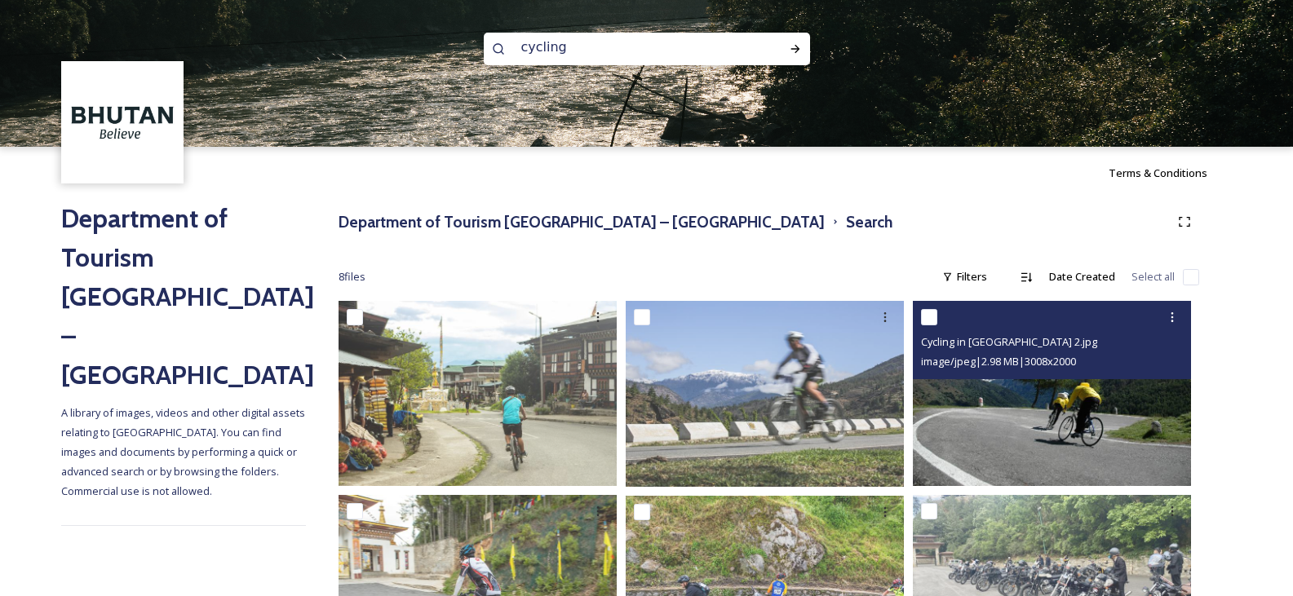
click at [1140, 405] on img at bounding box center [1052, 393] width 278 height 185
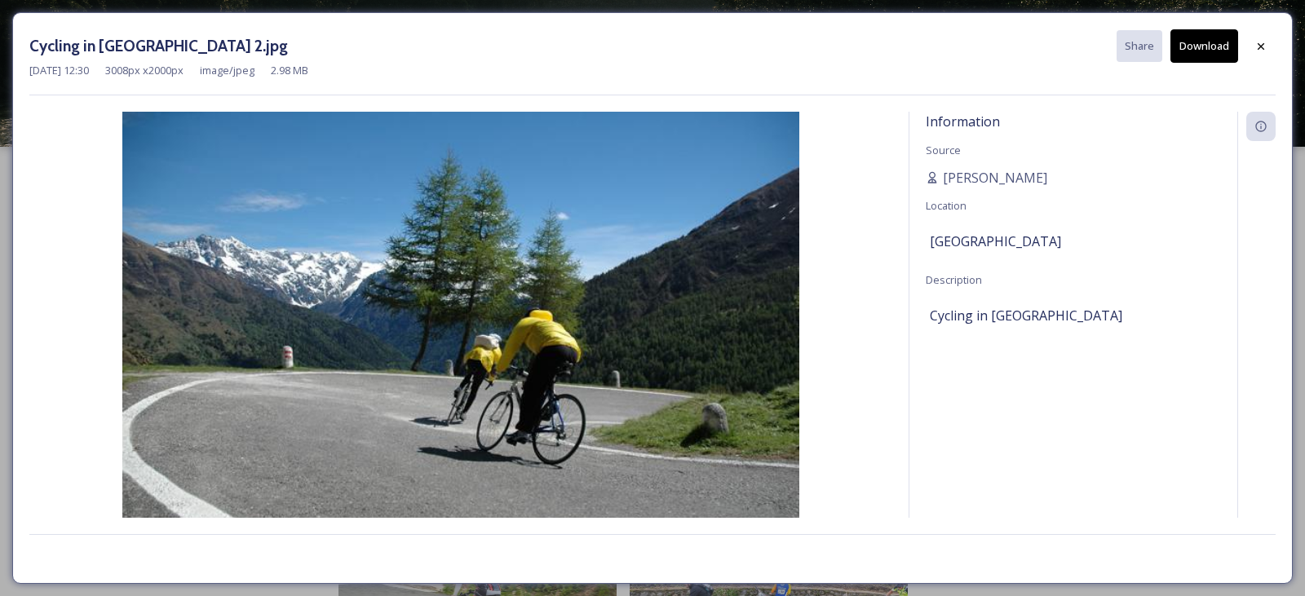
click at [1212, 52] on button "Download" at bounding box center [1205, 45] width 68 height 33
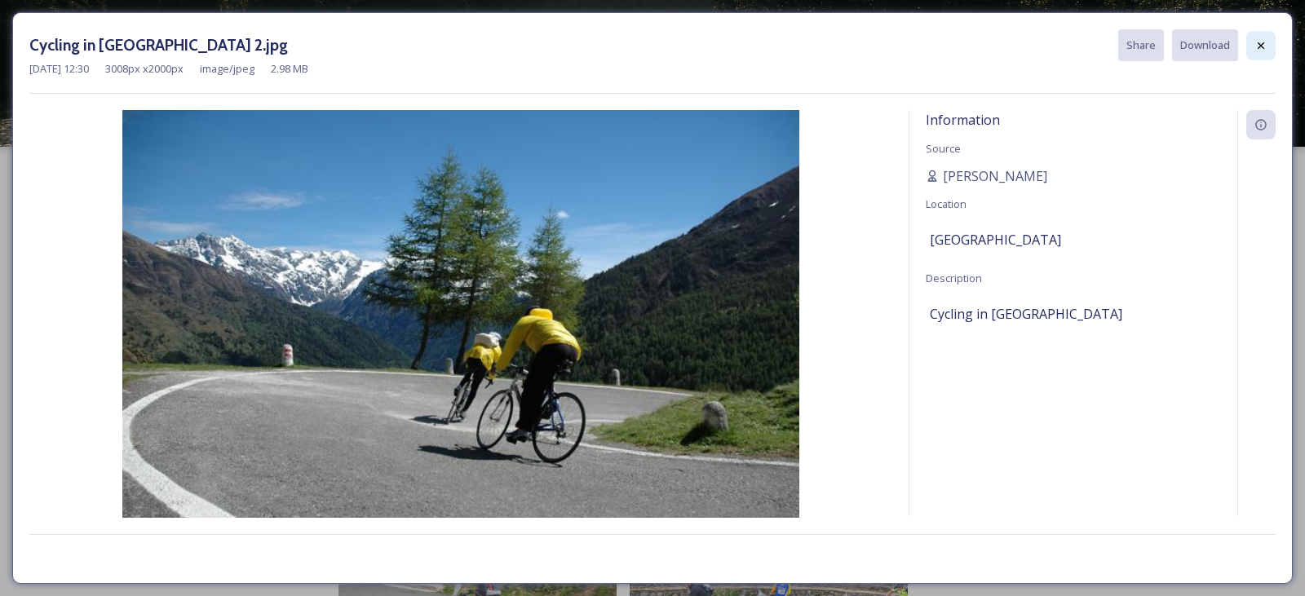
click at [1268, 51] on div at bounding box center [1261, 45] width 29 height 29
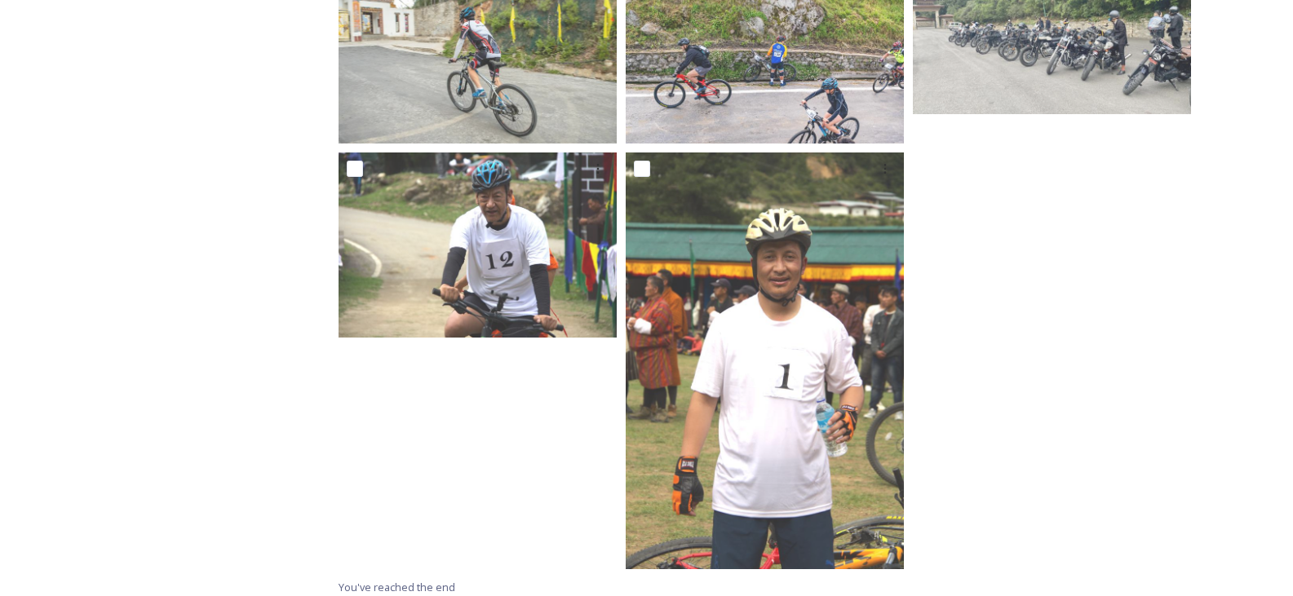
scroll to position [547, 0]
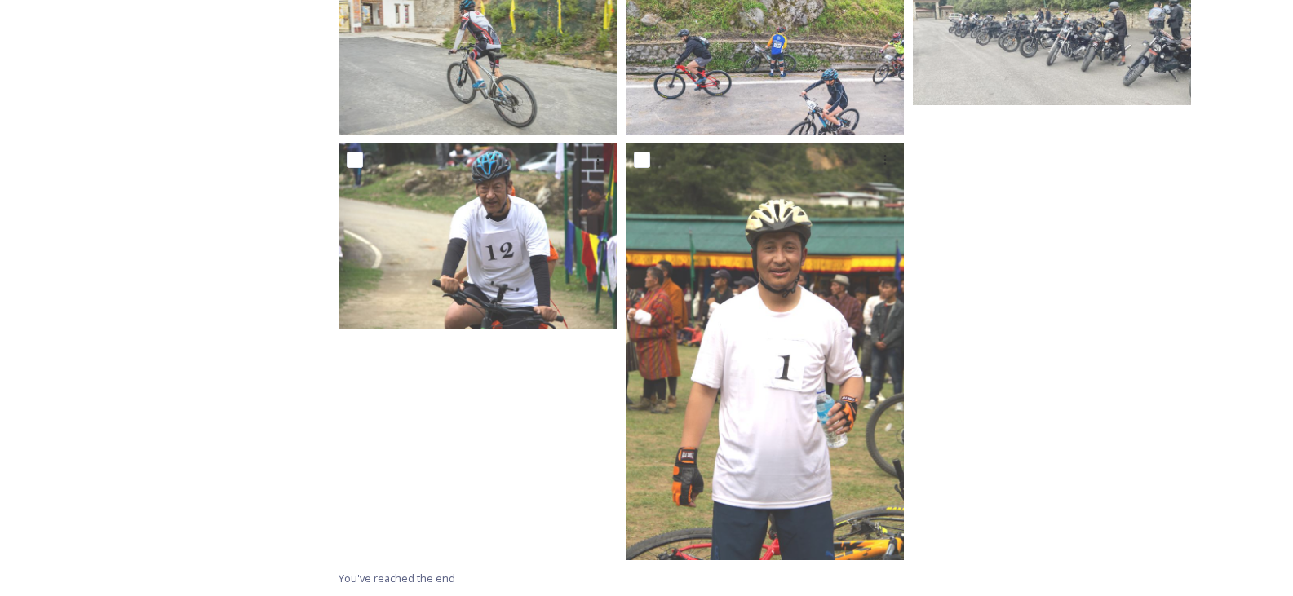
click at [235, 443] on div "Department of Tourism Bhutan – Brand Centre A library of images, videos and oth…" at bounding box center [183, 124] width 245 height 944
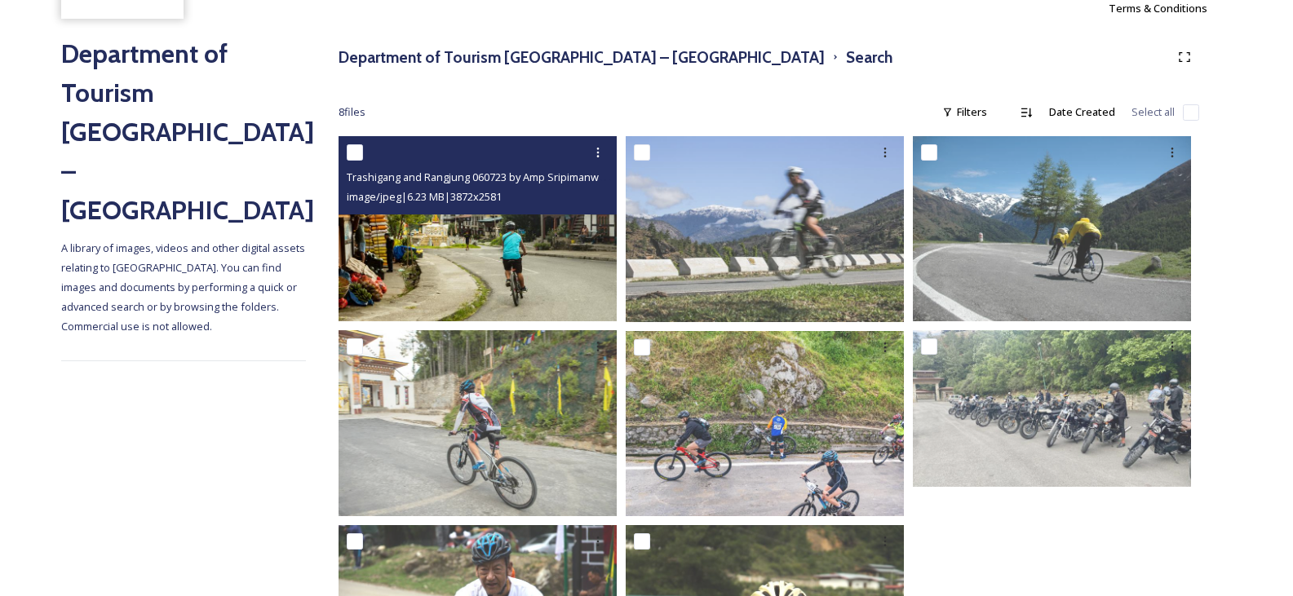
scroll to position [163, 0]
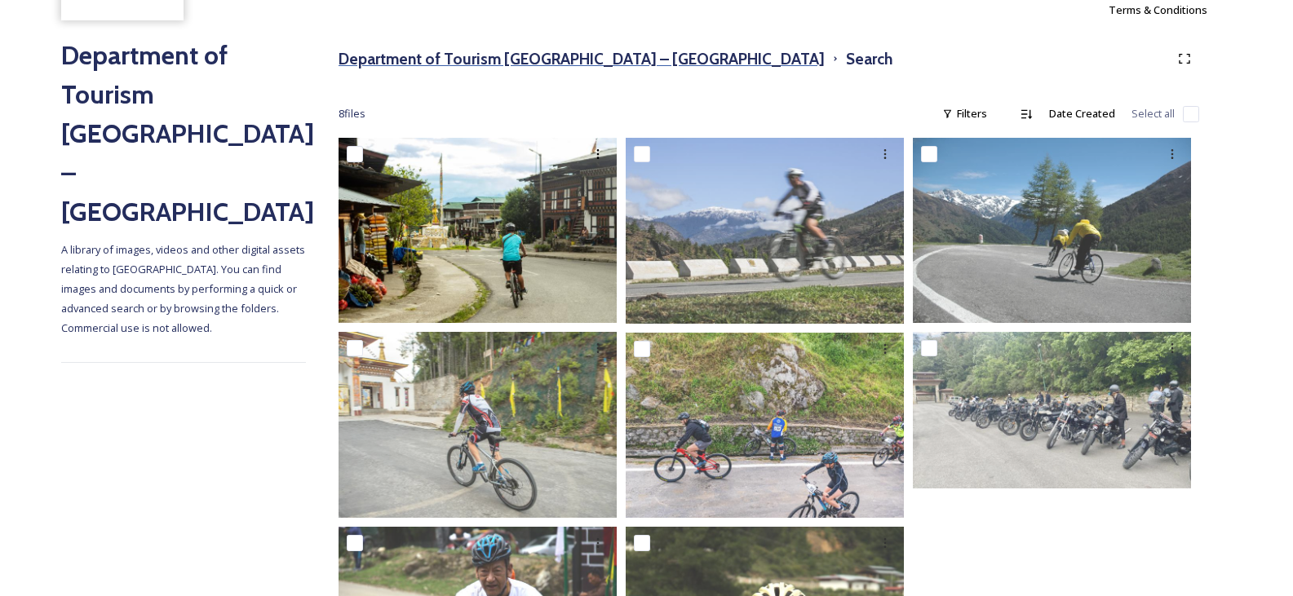
click at [467, 55] on h3 "Department of Tourism [GEOGRAPHIC_DATA] – [GEOGRAPHIC_DATA]" at bounding box center [582, 59] width 486 height 24
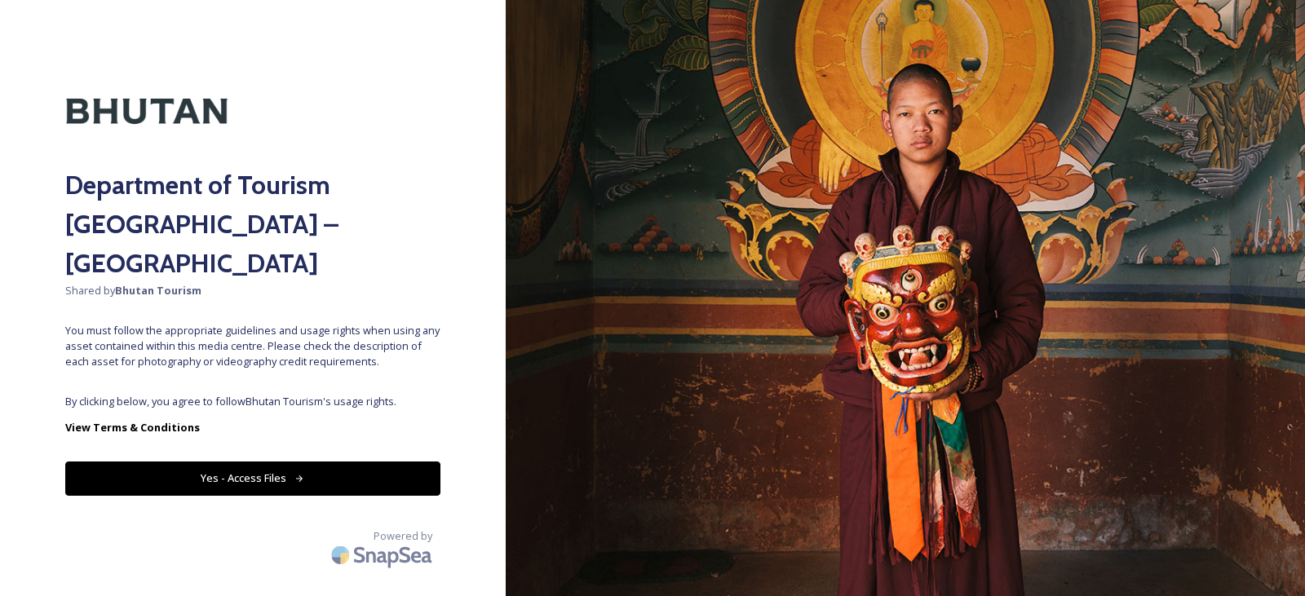
click at [293, 462] on button "Yes - Access Files" at bounding box center [252, 478] width 375 height 33
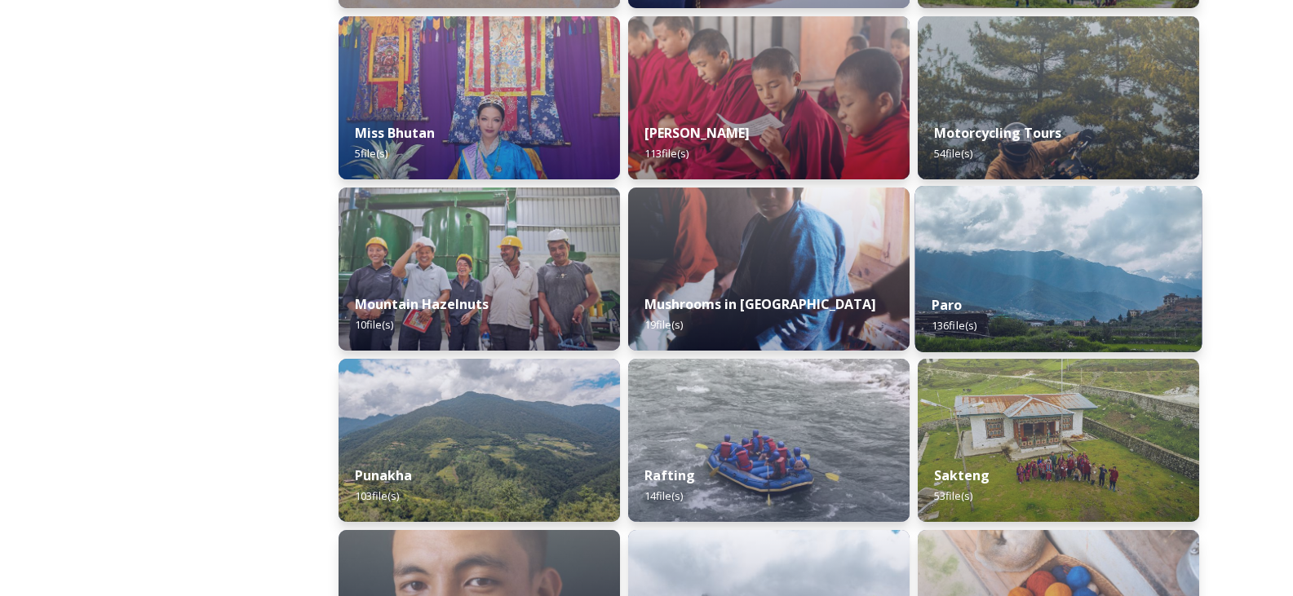
scroll to position [1305, 0]
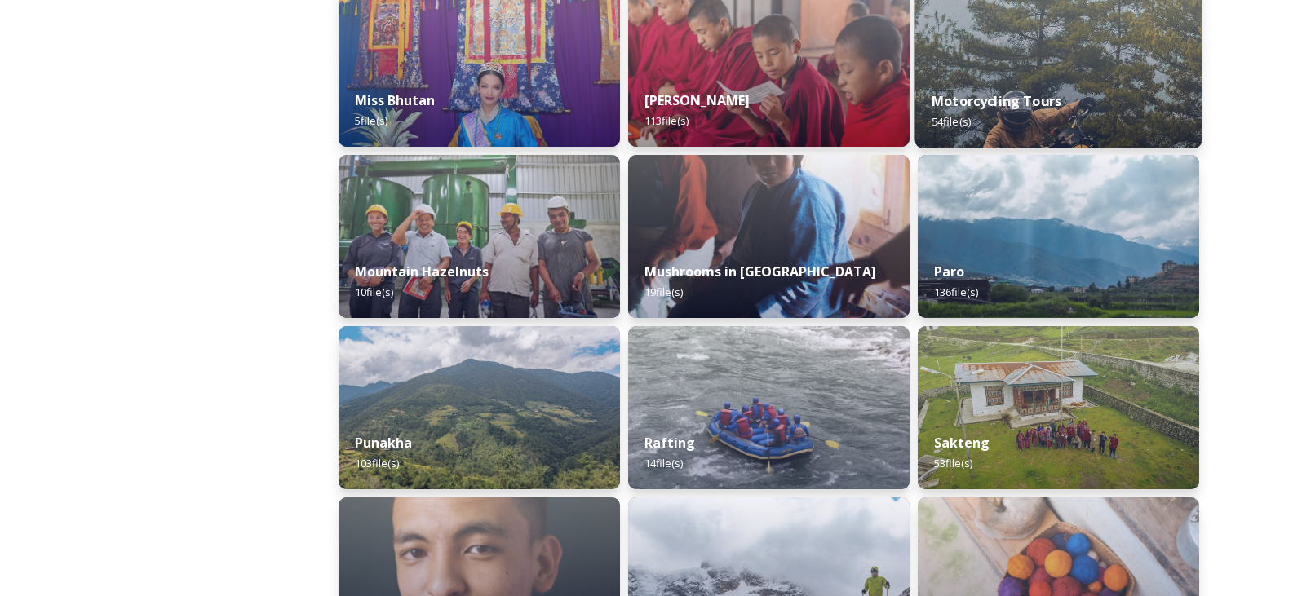
click at [1090, 84] on div "Motorcycling Tours 54 file(s)" at bounding box center [1058, 111] width 287 height 74
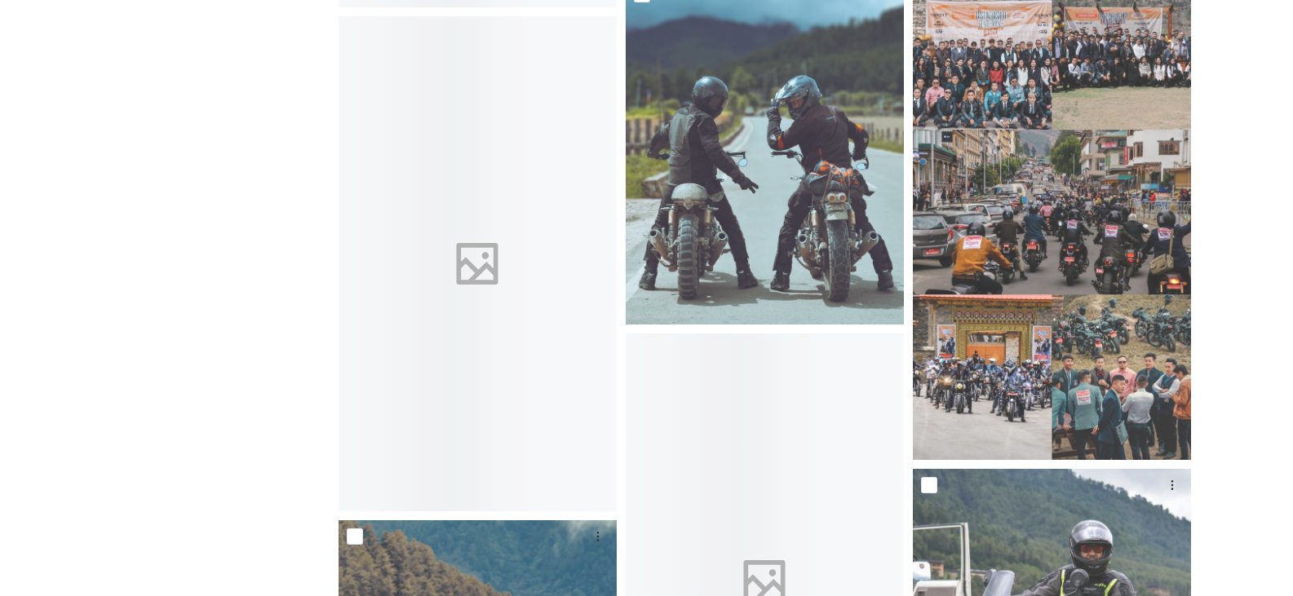
scroll to position [1958, 0]
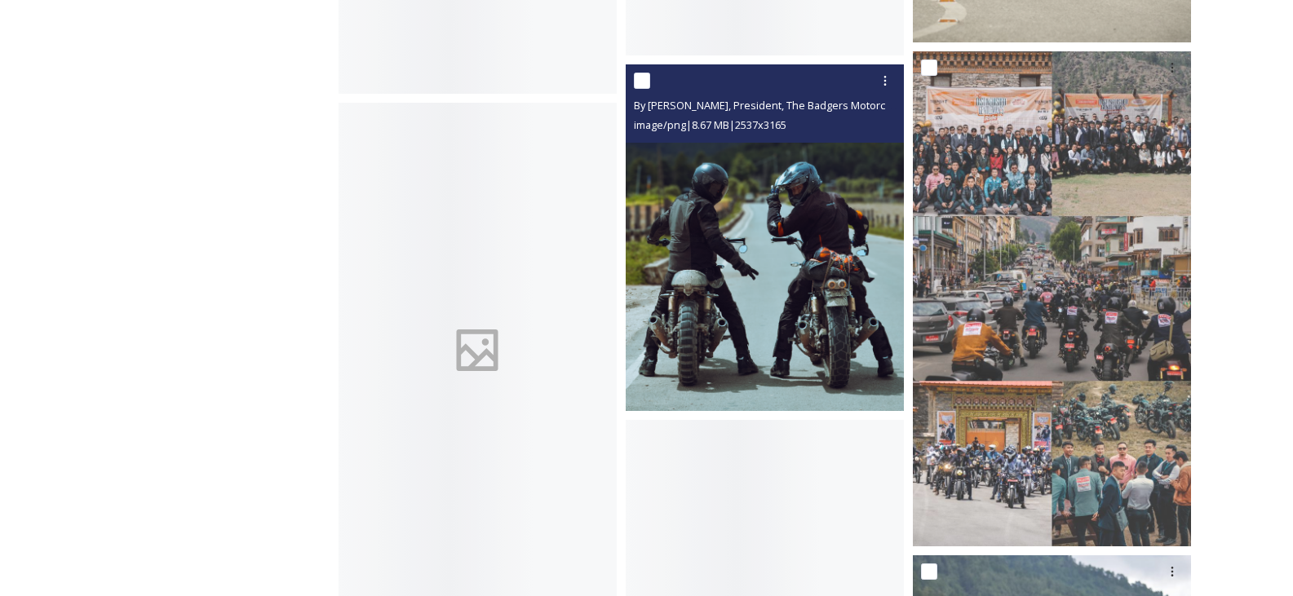
click at [698, 301] on img at bounding box center [765, 237] width 278 height 347
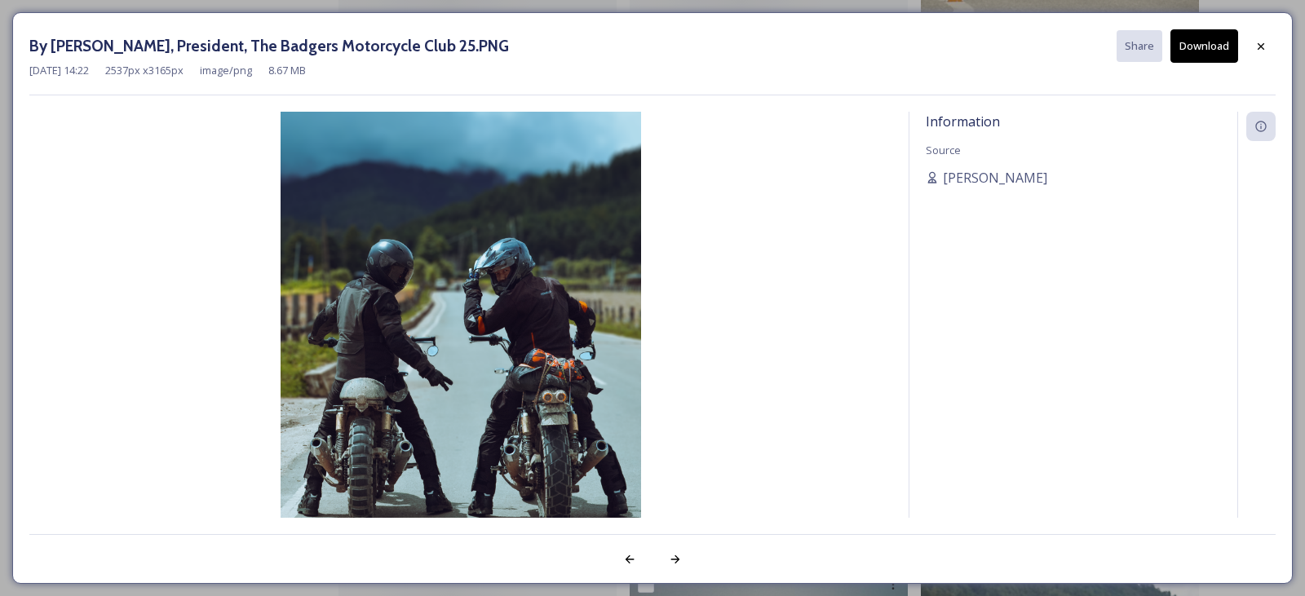
click at [1222, 52] on button "Download" at bounding box center [1205, 45] width 68 height 33
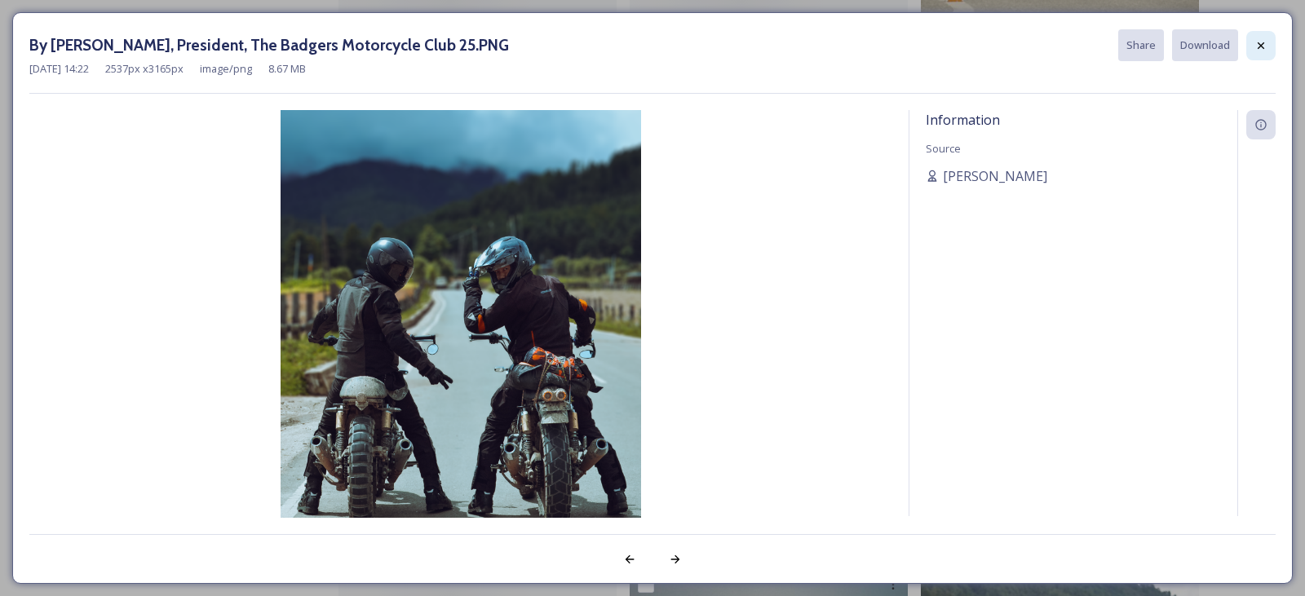
click at [1261, 50] on icon at bounding box center [1261, 45] width 13 height 13
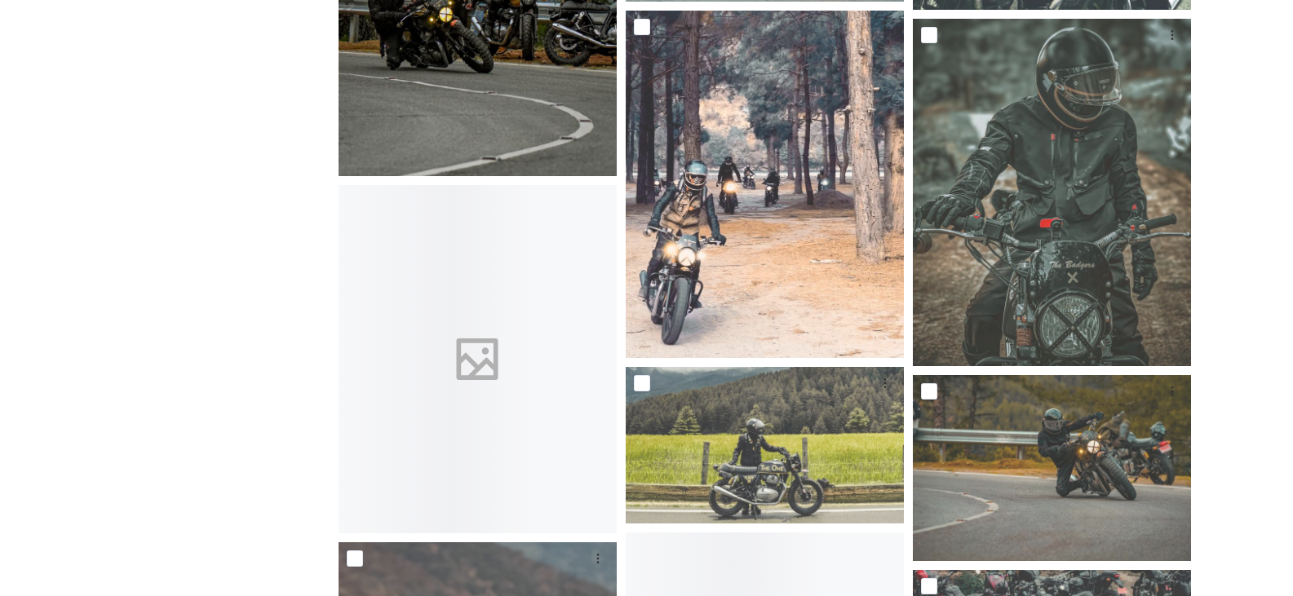
scroll to position [4569, 0]
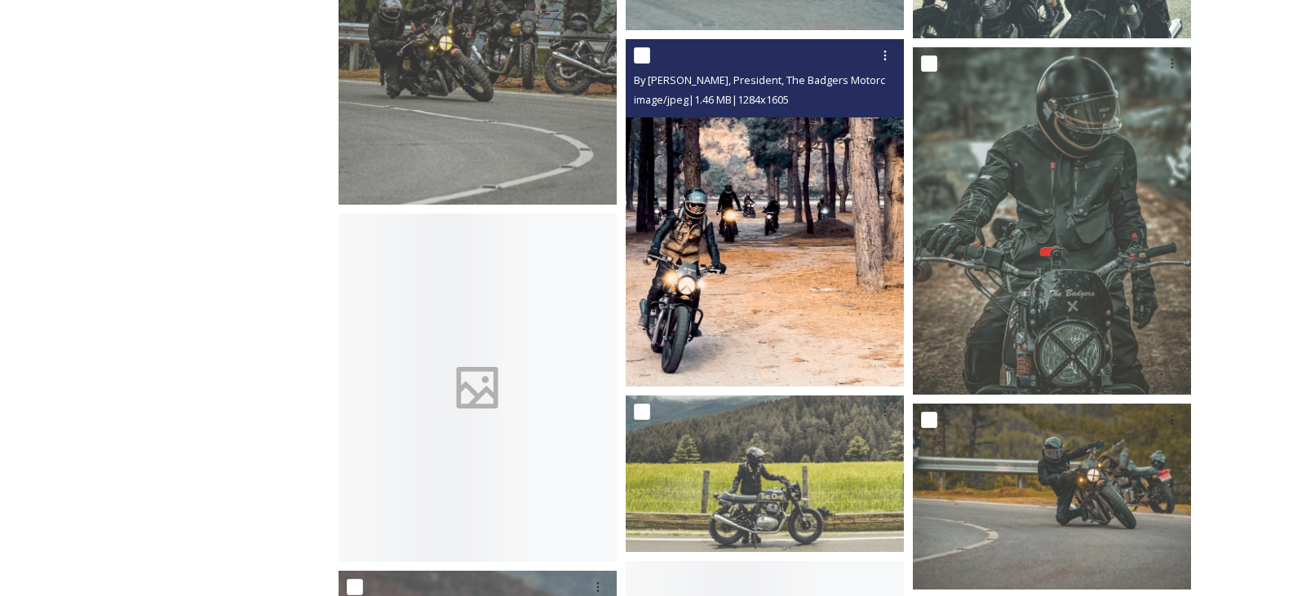
click at [729, 326] on img at bounding box center [765, 213] width 278 height 348
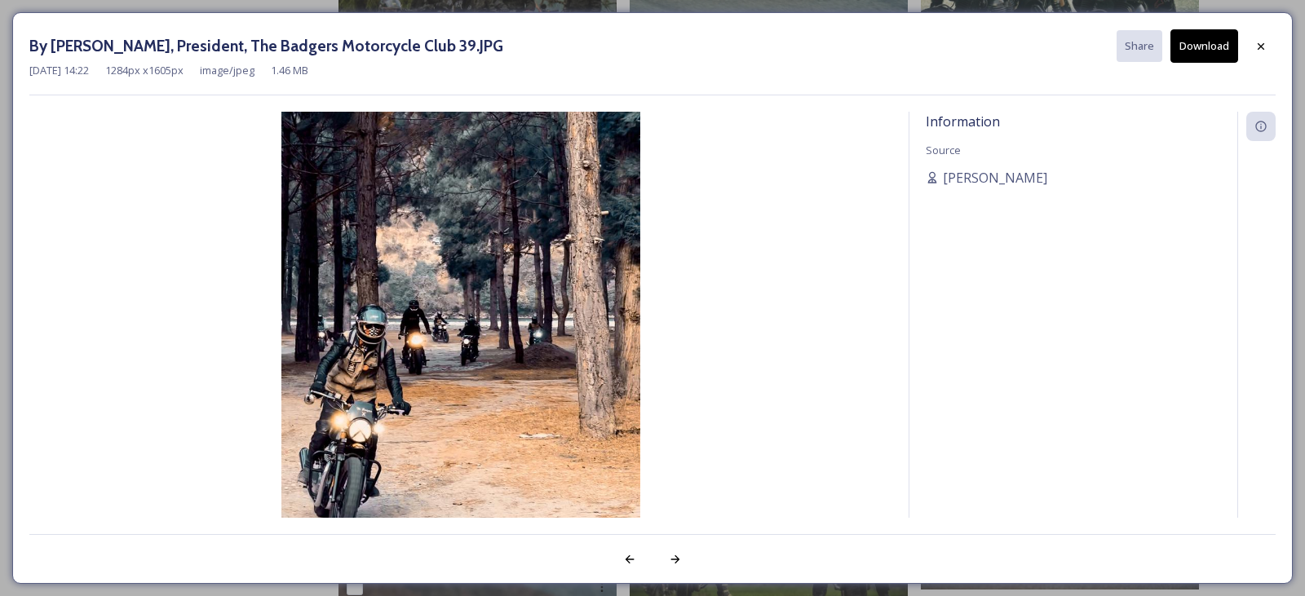
drag, startPoint x: 1199, startPoint y: 48, endPoint x: 1246, endPoint y: 50, distance: 47.3
click at [1203, 48] on button "Download" at bounding box center [1205, 45] width 68 height 33
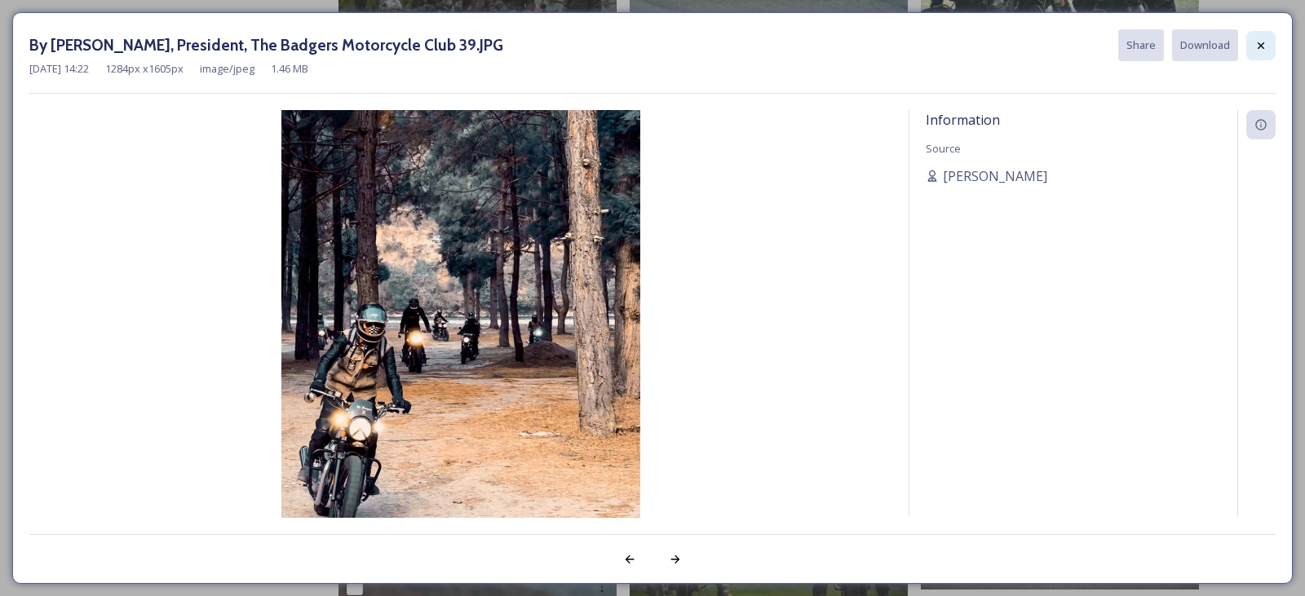
click at [1256, 50] on icon at bounding box center [1261, 45] width 13 height 13
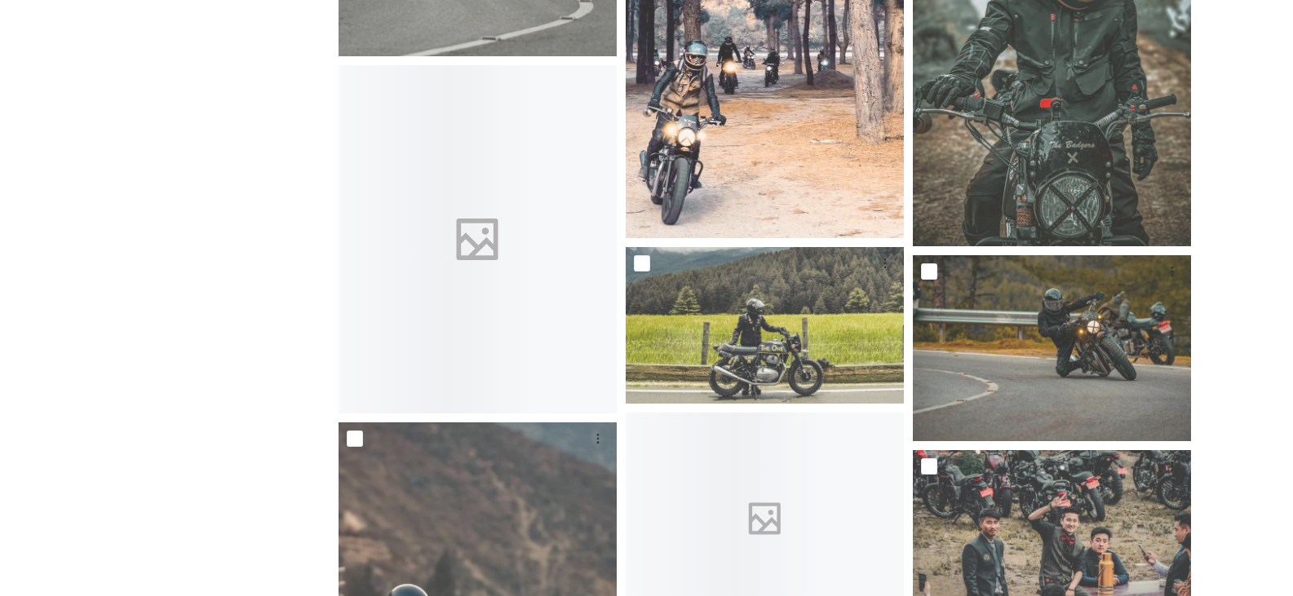
scroll to position [4814, 0]
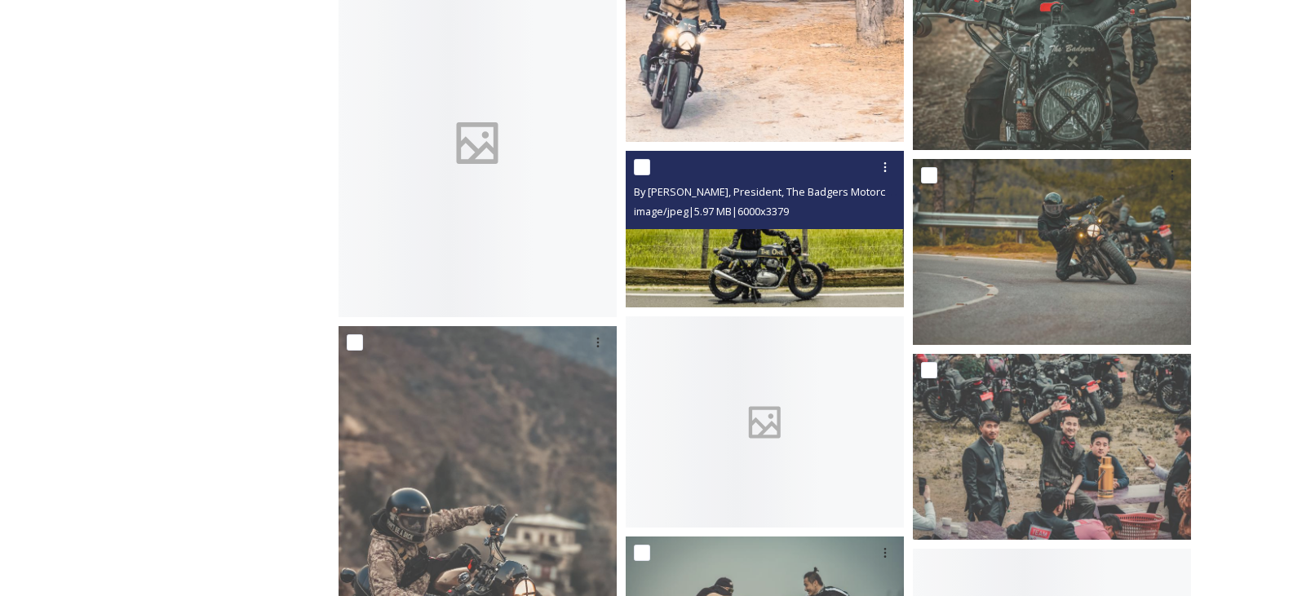
click at [794, 258] on img at bounding box center [765, 229] width 278 height 157
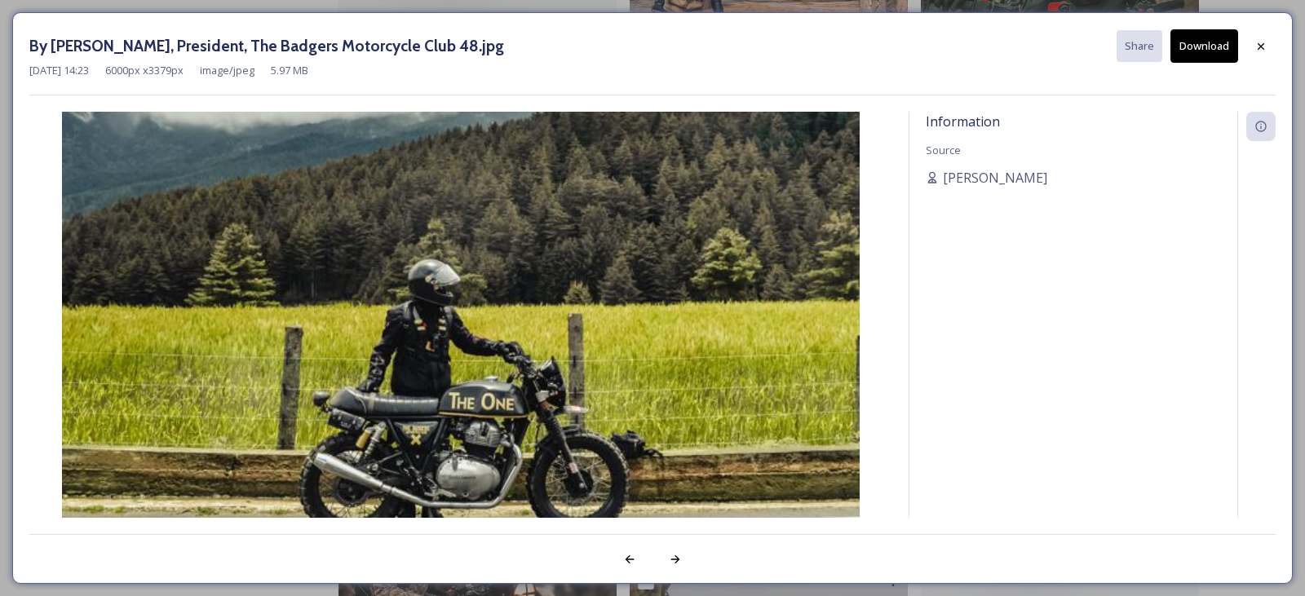
click at [1230, 48] on button "Download" at bounding box center [1205, 45] width 68 height 33
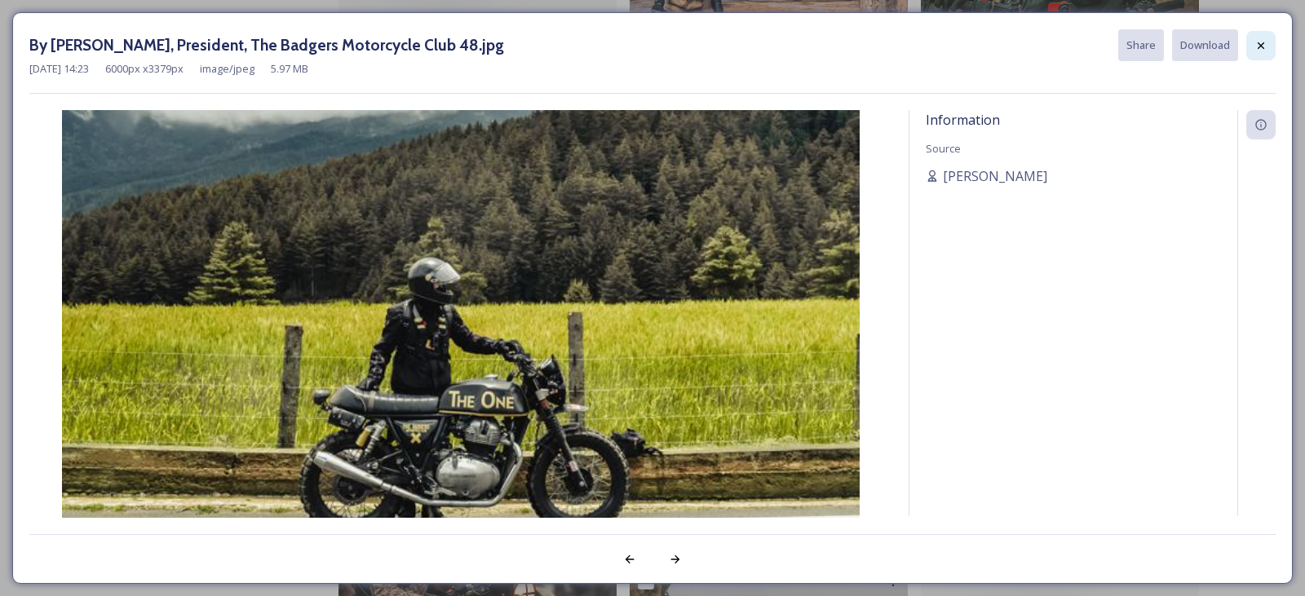
click at [1269, 51] on div at bounding box center [1261, 45] width 29 height 29
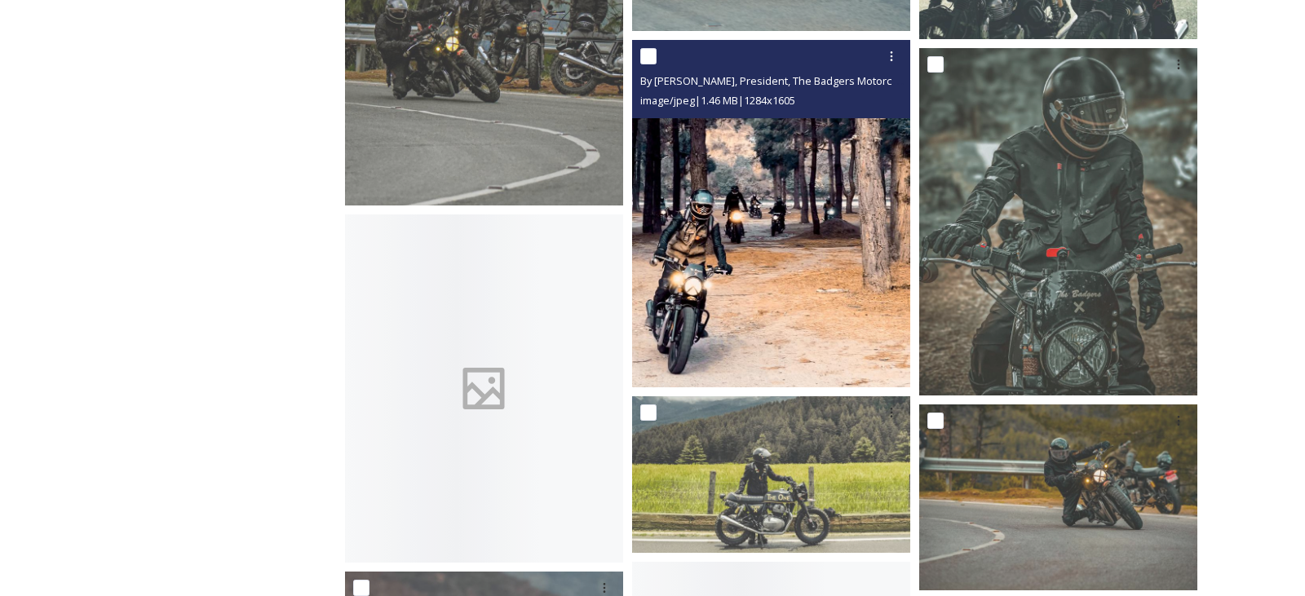
scroll to position [4569, 0]
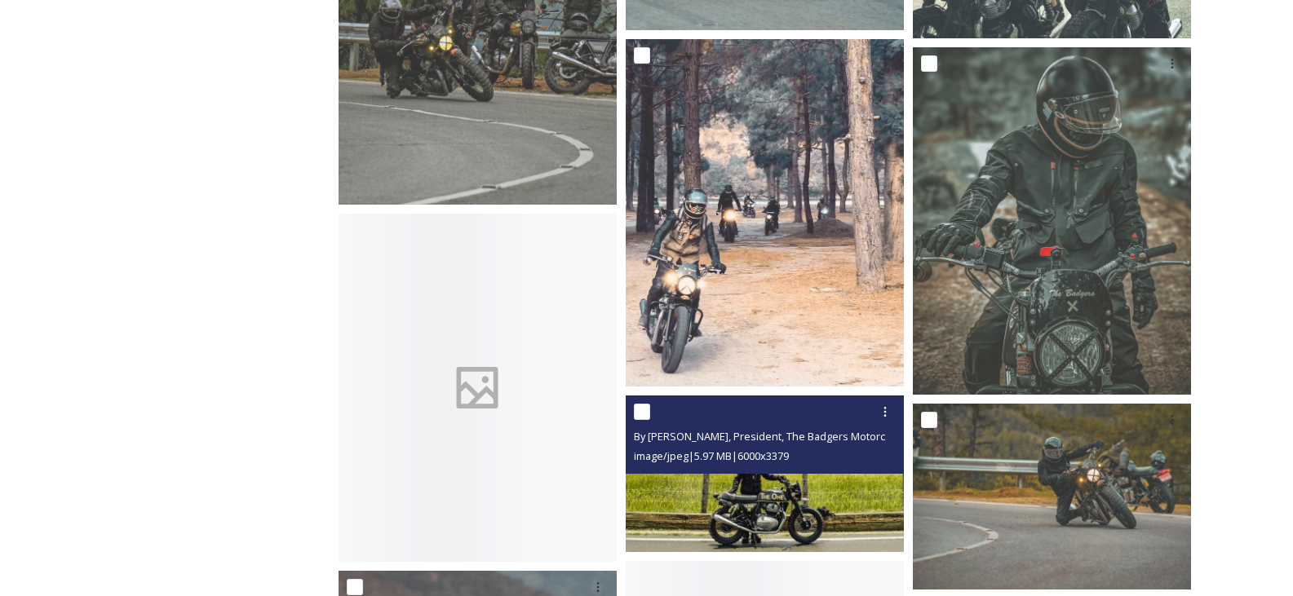
click at [808, 509] on img at bounding box center [765, 474] width 278 height 157
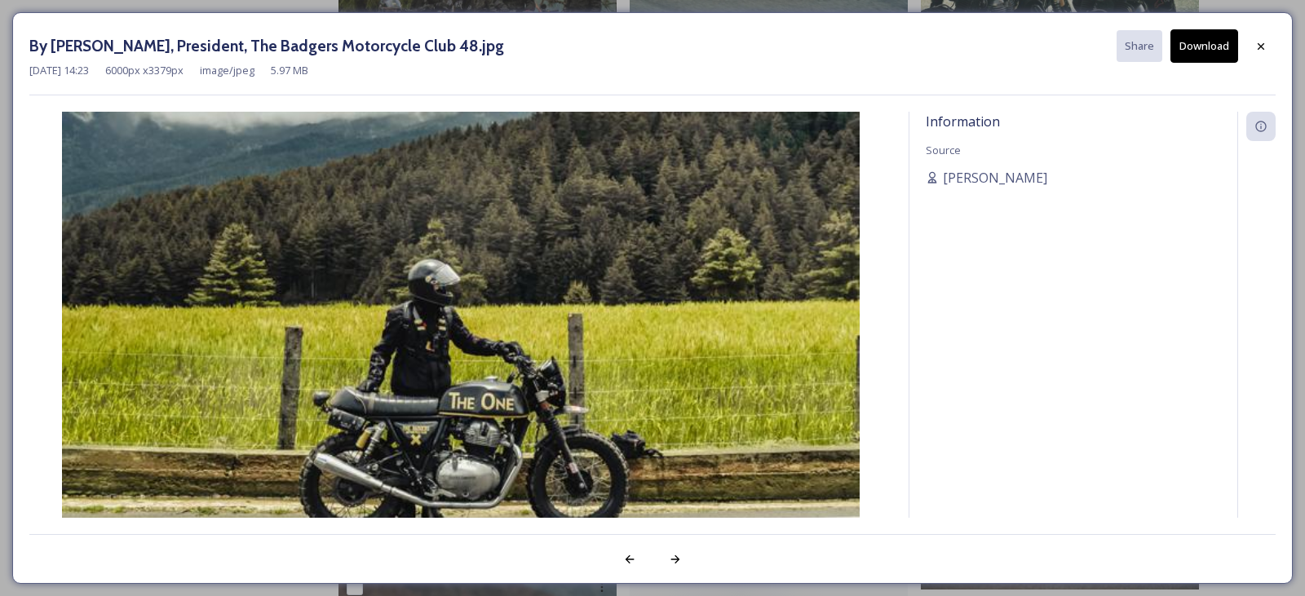
click at [1181, 39] on button "Download" at bounding box center [1205, 45] width 68 height 33
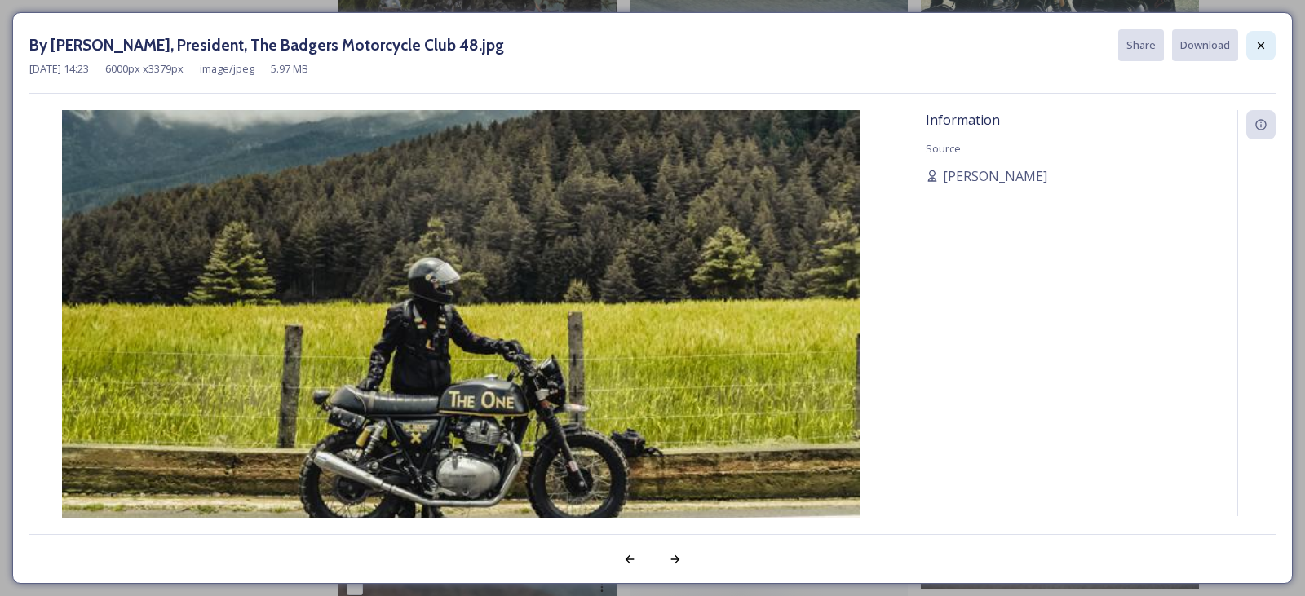
click at [1261, 42] on icon at bounding box center [1261, 45] width 13 height 13
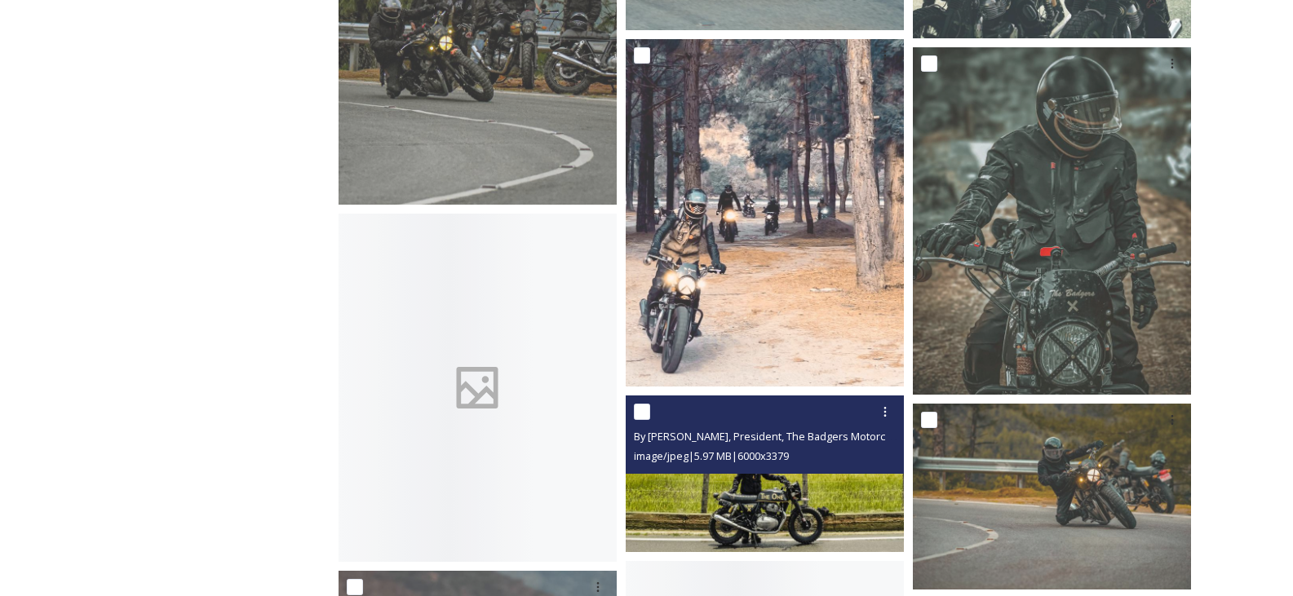
click at [833, 505] on img at bounding box center [765, 474] width 278 height 157
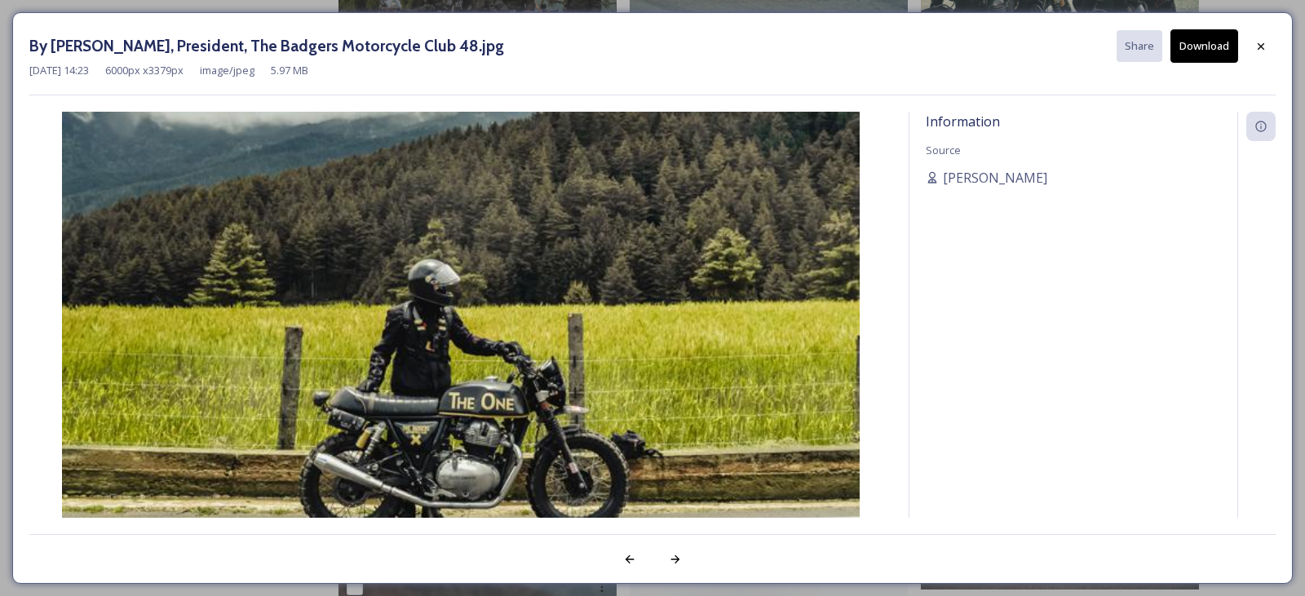
click at [1191, 37] on button "Download" at bounding box center [1205, 45] width 68 height 33
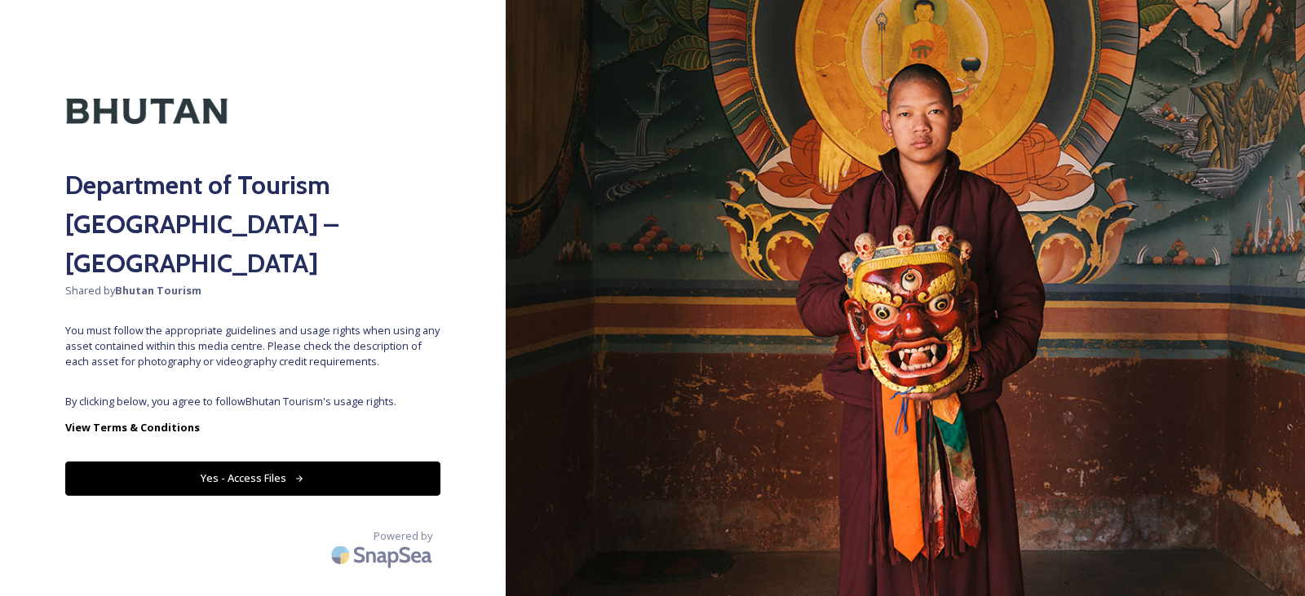
click at [200, 462] on button "Yes - Access Files" at bounding box center [252, 478] width 375 height 33
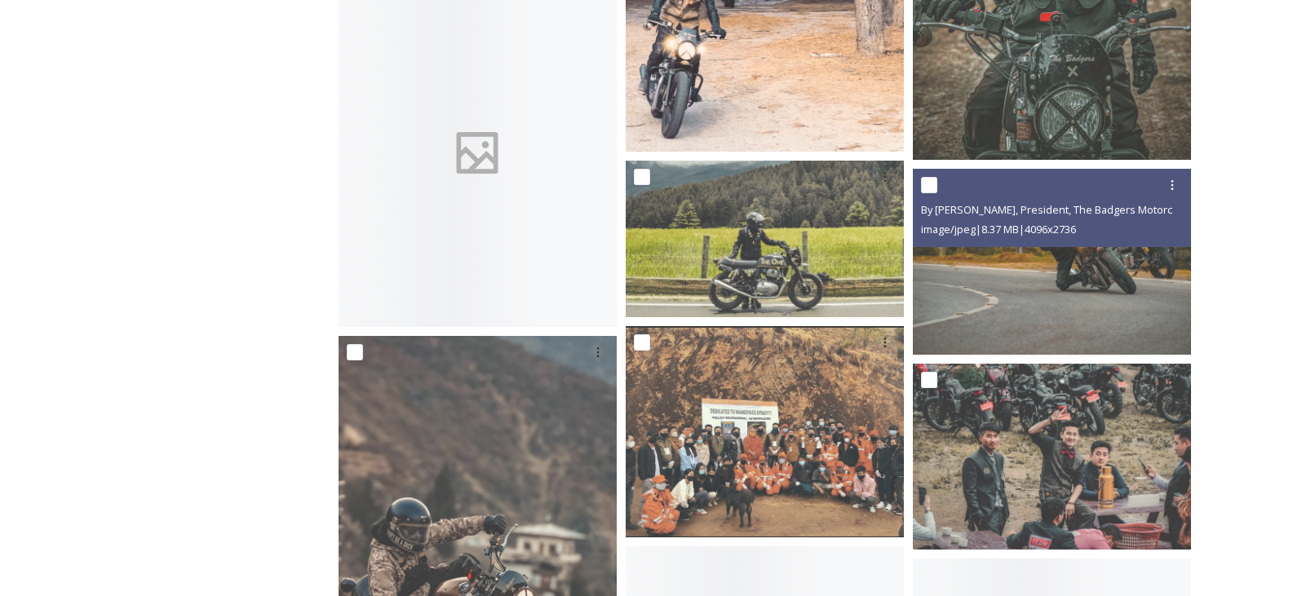
scroll to position [4814, 0]
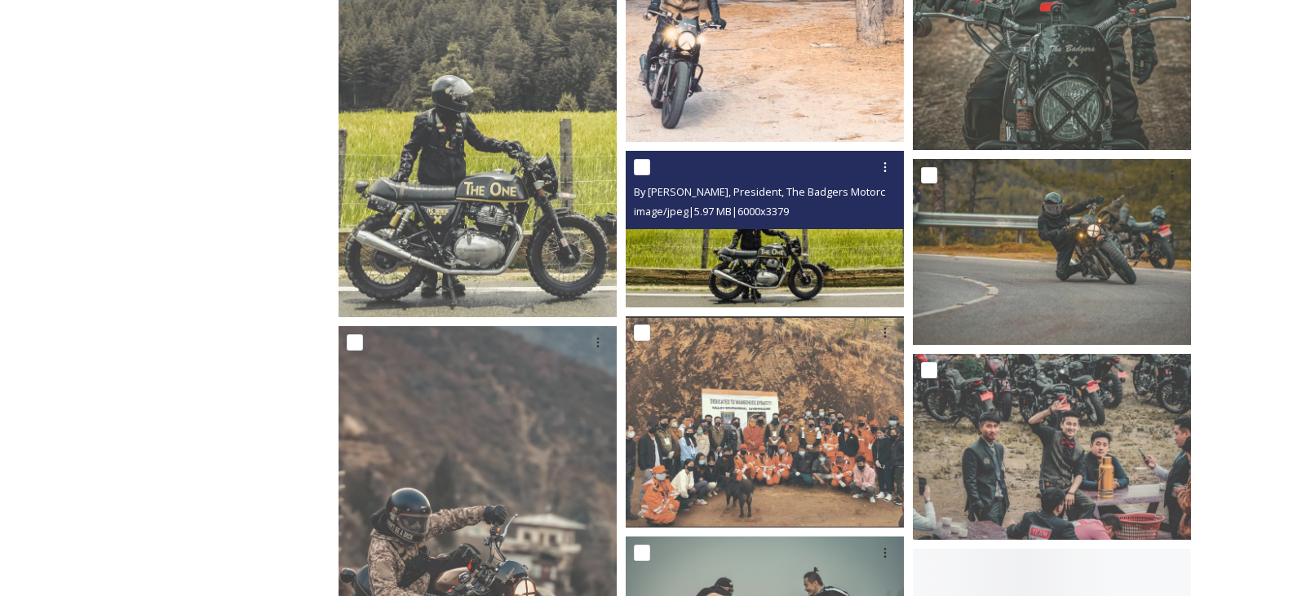
click at [791, 224] on div "By Leewang Tobgay, President, The Badgers Motorcycle Club 48.jpg image/jpeg | 5…" at bounding box center [765, 190] width 278 height 78
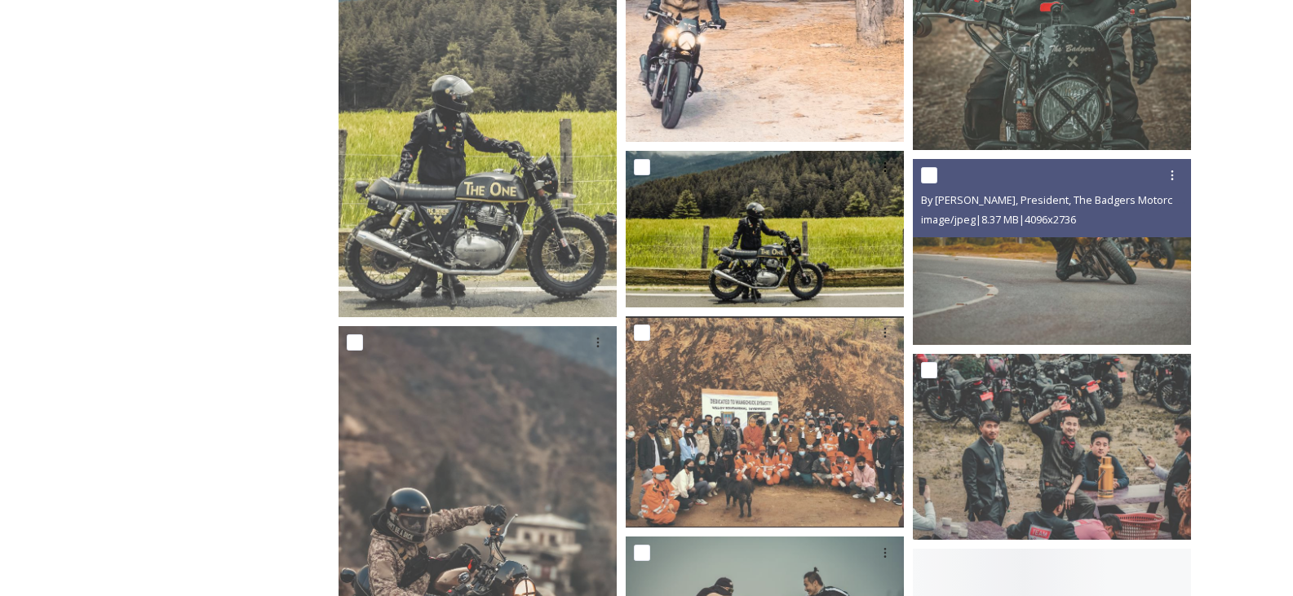
click at [882, 236] on img at bounding box center [765, 229] width 278 height 157
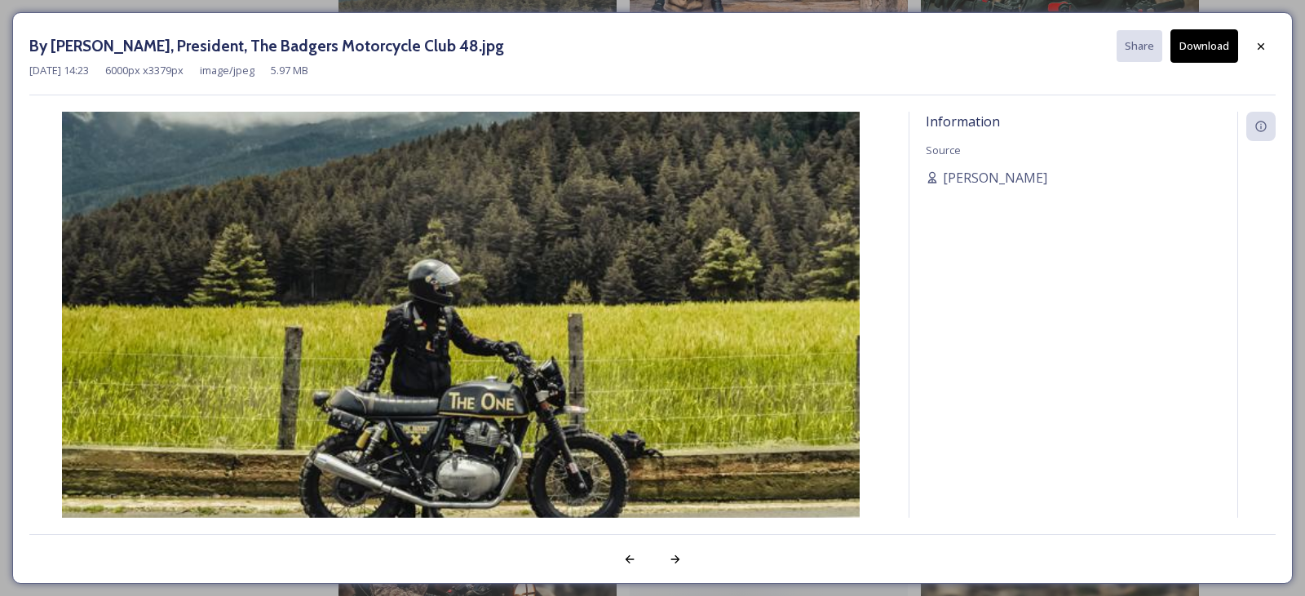
click at [1200, 40] on button "Download" at bounding box center [1205, 45] width 68 height 33
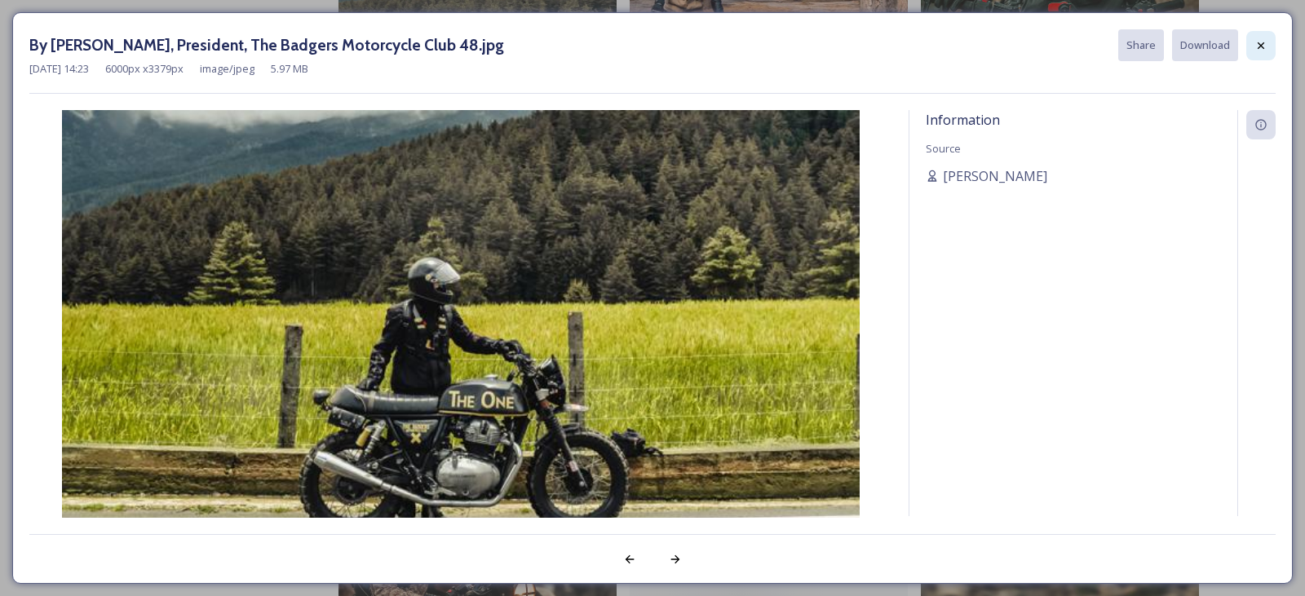
click at [1253, 46] on div at bounding box center [1261, 45] width 29 height 29
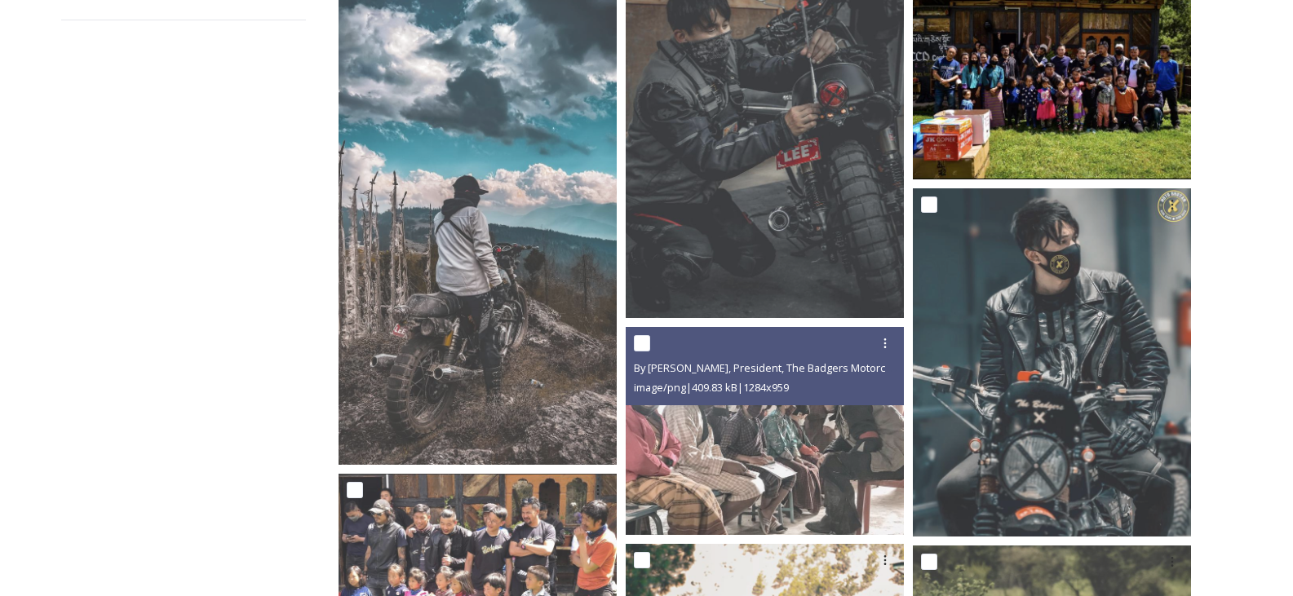
scroll to position [326, 0]
